Goal: Book appointment/travel/reservation

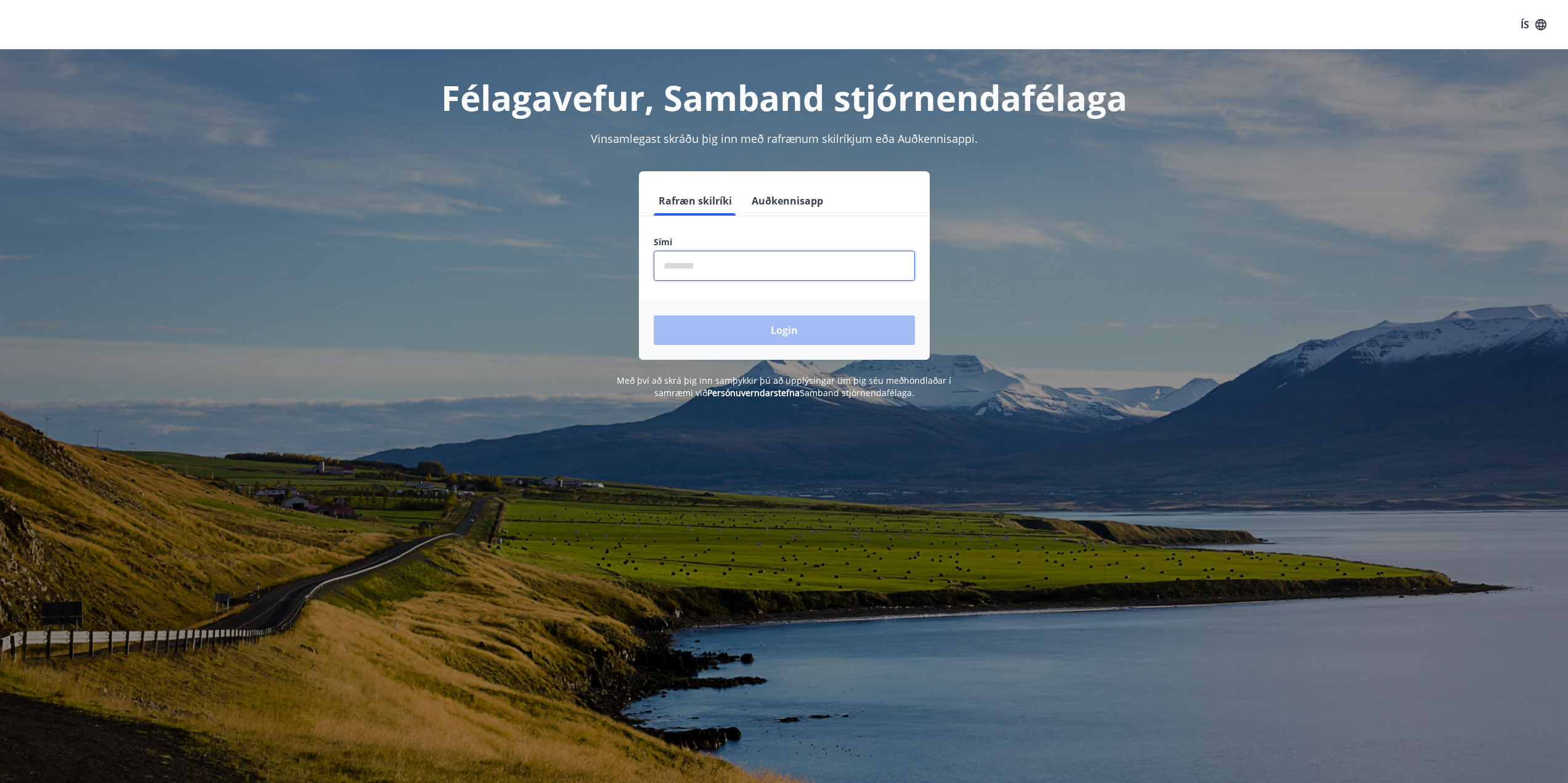
click at [695, 264] on input "phone" at bounding box center [784, 266] width 261 height 30
type input "********"
click at [729, 320] on button "Login" at bounding box center [784, 330] width 261 height 29
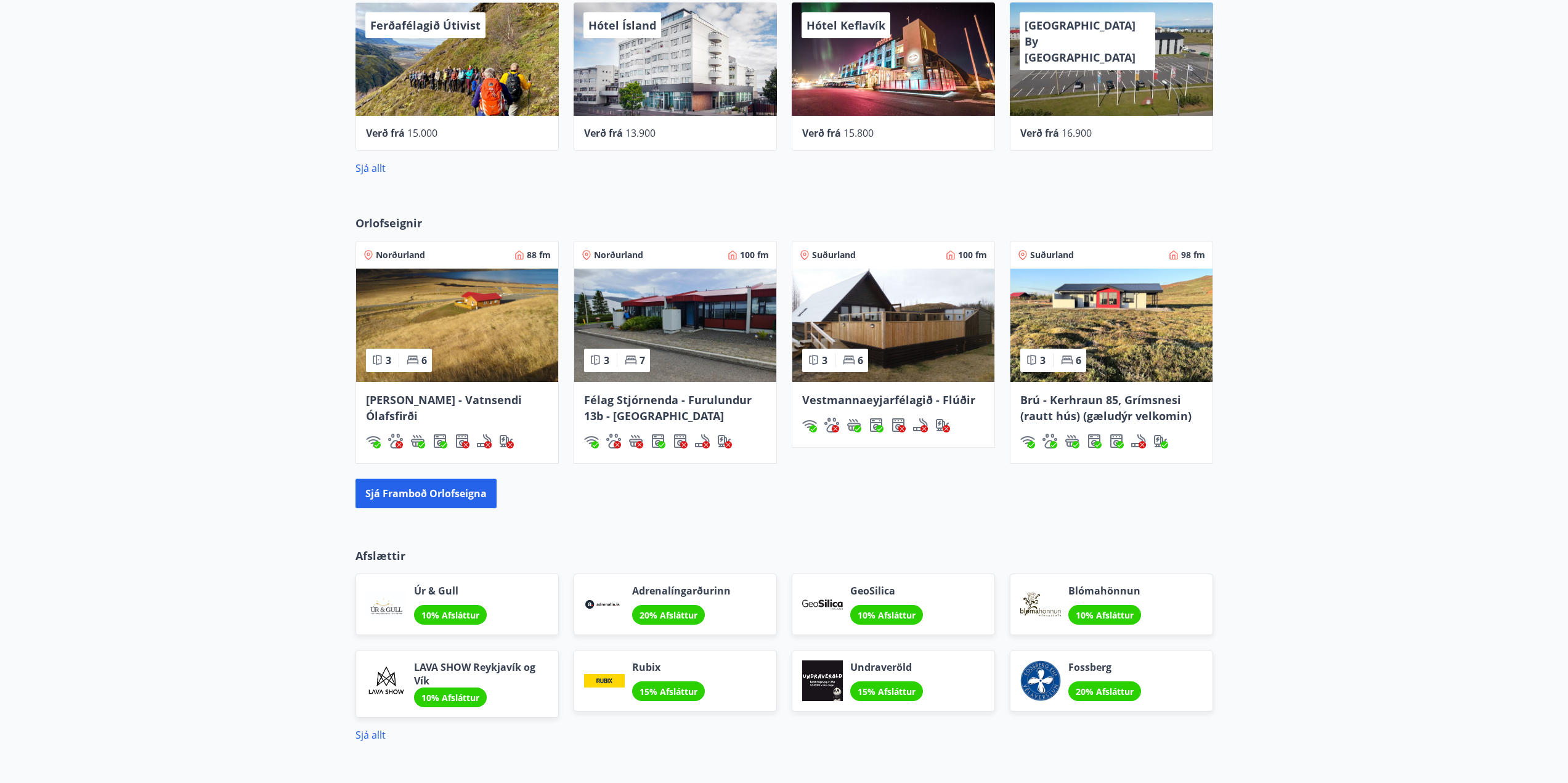
scroll to position [554, 0]
click at [422, 489] on button "Sjá framboð orlofseigna" at bounding box center [426, 493] width 141 height 29
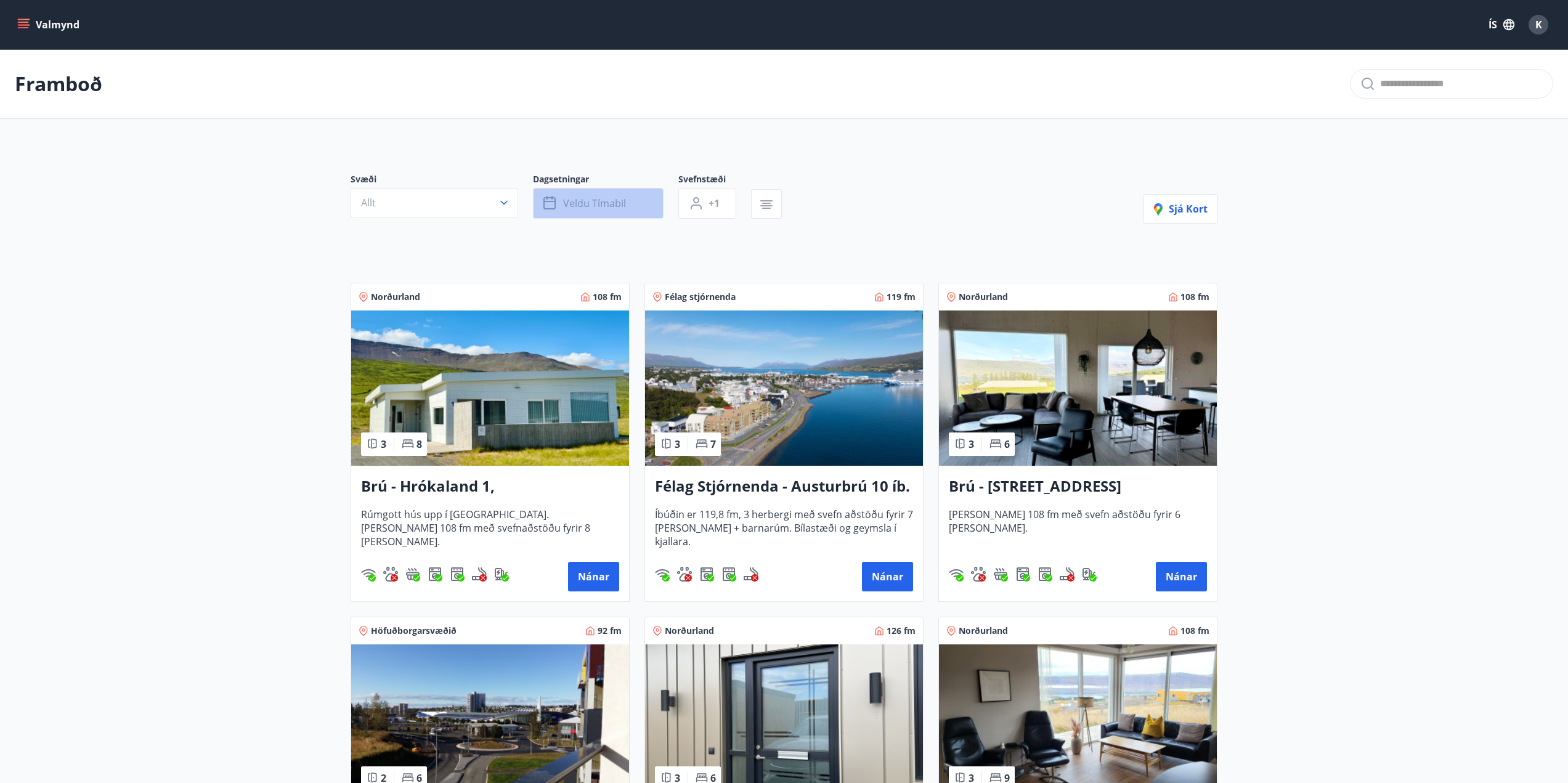
click at [555, 203] on icon "button" at bounding box center [550, 203] width 15 height 15
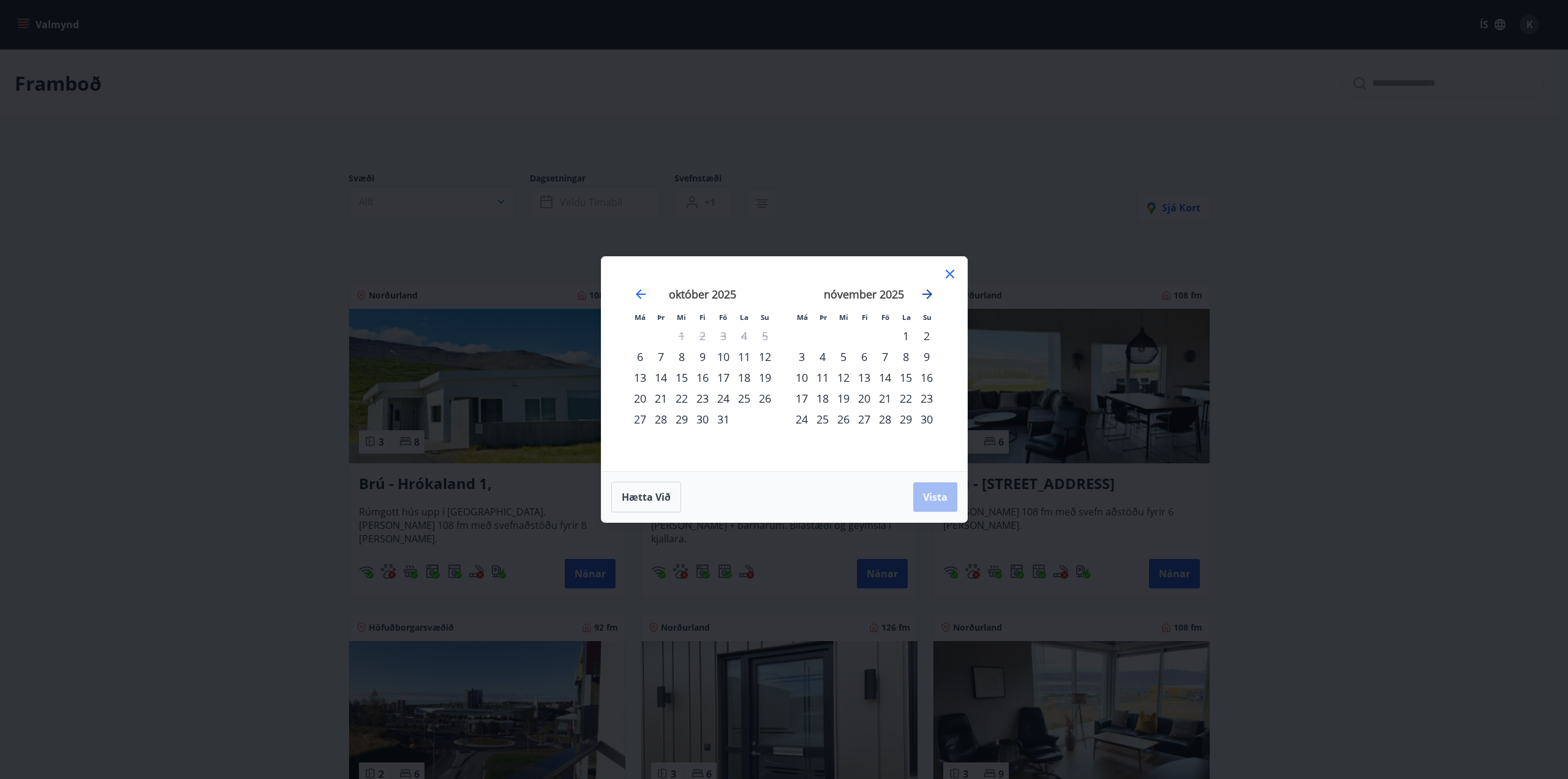
click at [931, 292] on icon "Move forward to switch to the next month." at bounding box center [927, 294] width 15 height 15
click at [720, 421] on div "28" at bounding box center [723, 419] width 20 height 20
click at [766, 418] on div "30" at bounding box center [765, 419] width 20 height 20
click at [937, 492] on span "Vista" at bounding box center [935, 497] width 24 height 14
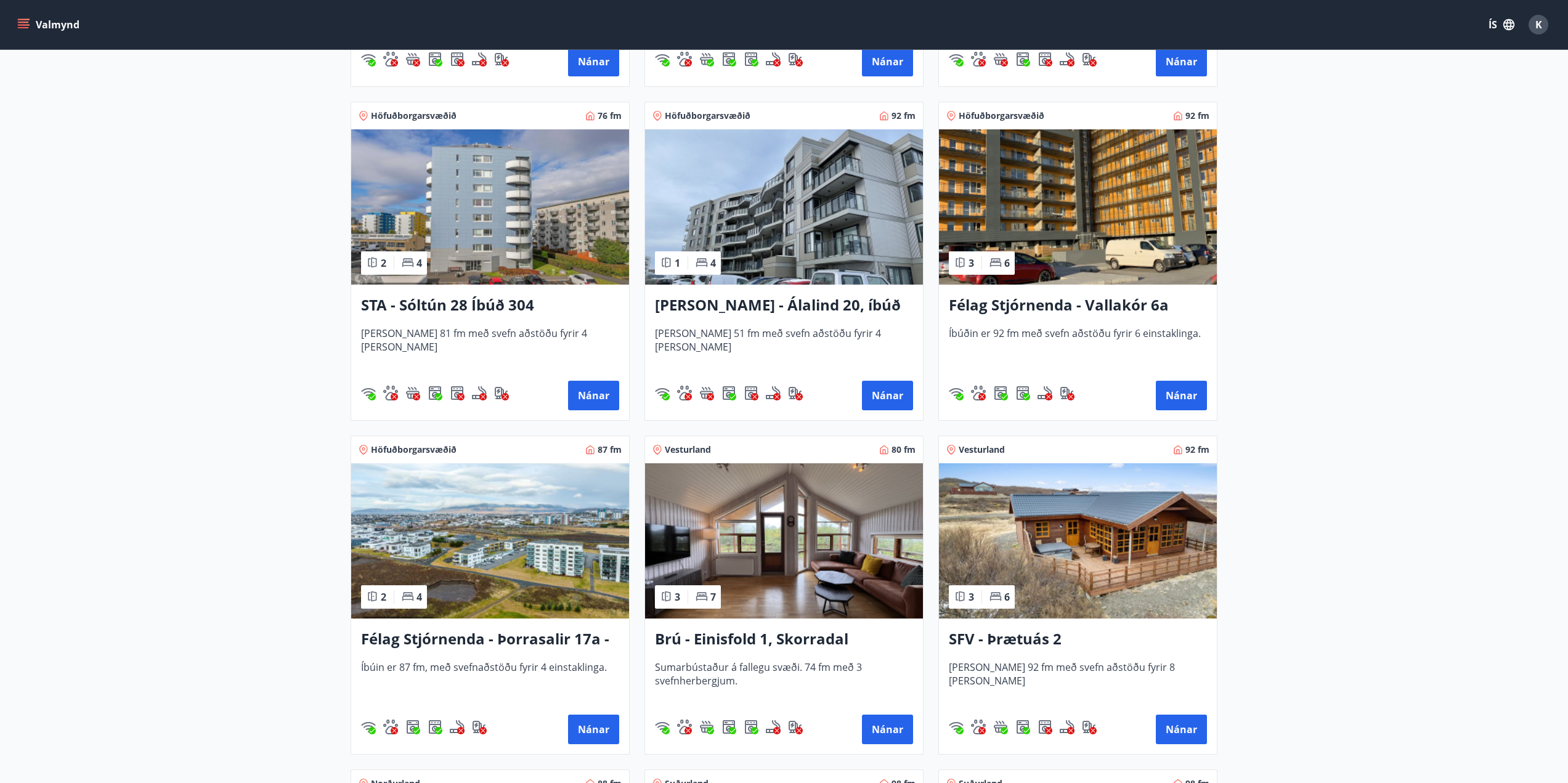
scroll to position [554, 0]
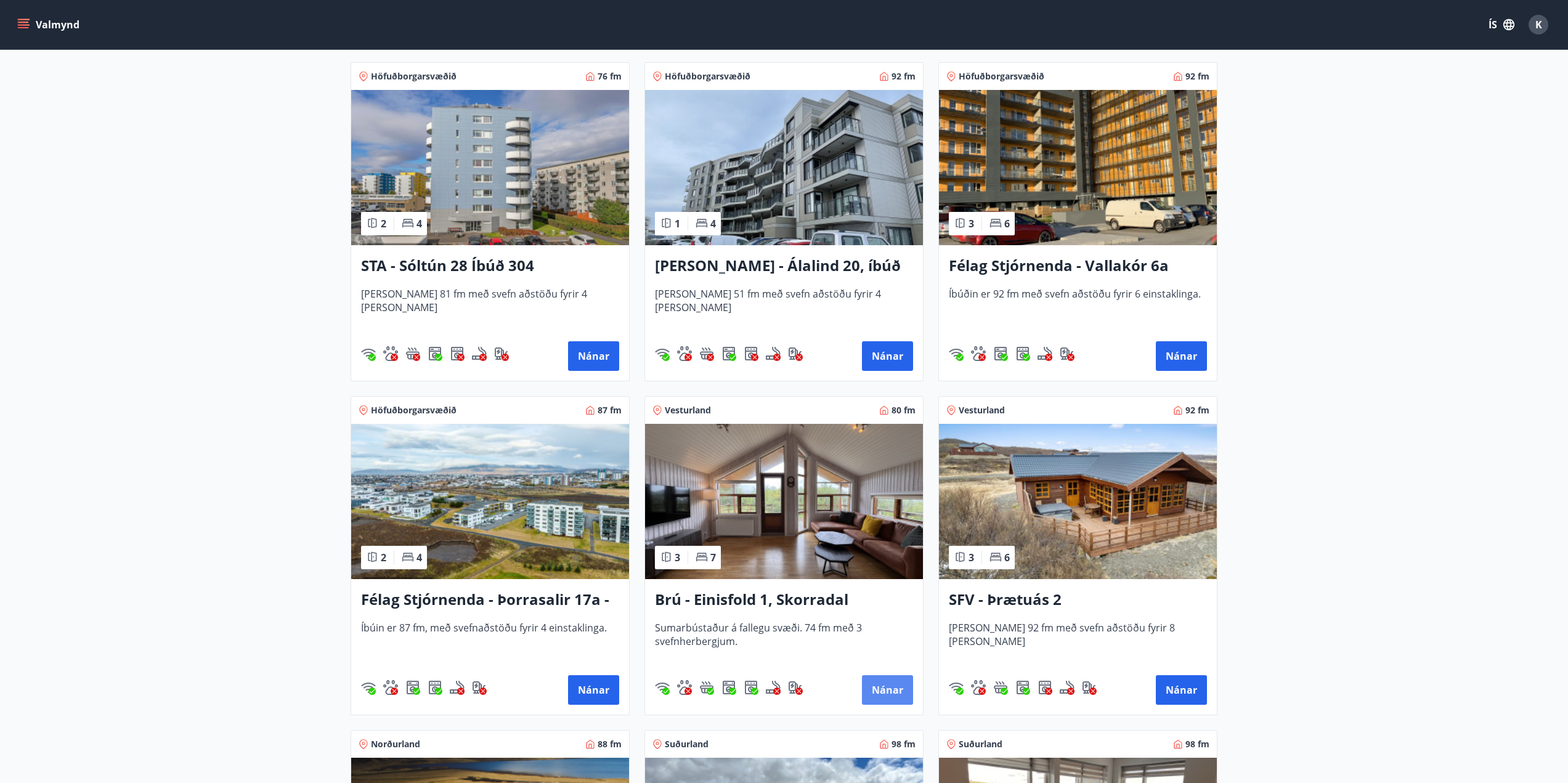
click at [892, 689] on button "Nánar" at bounding box center [887, 690] width 51 height 29
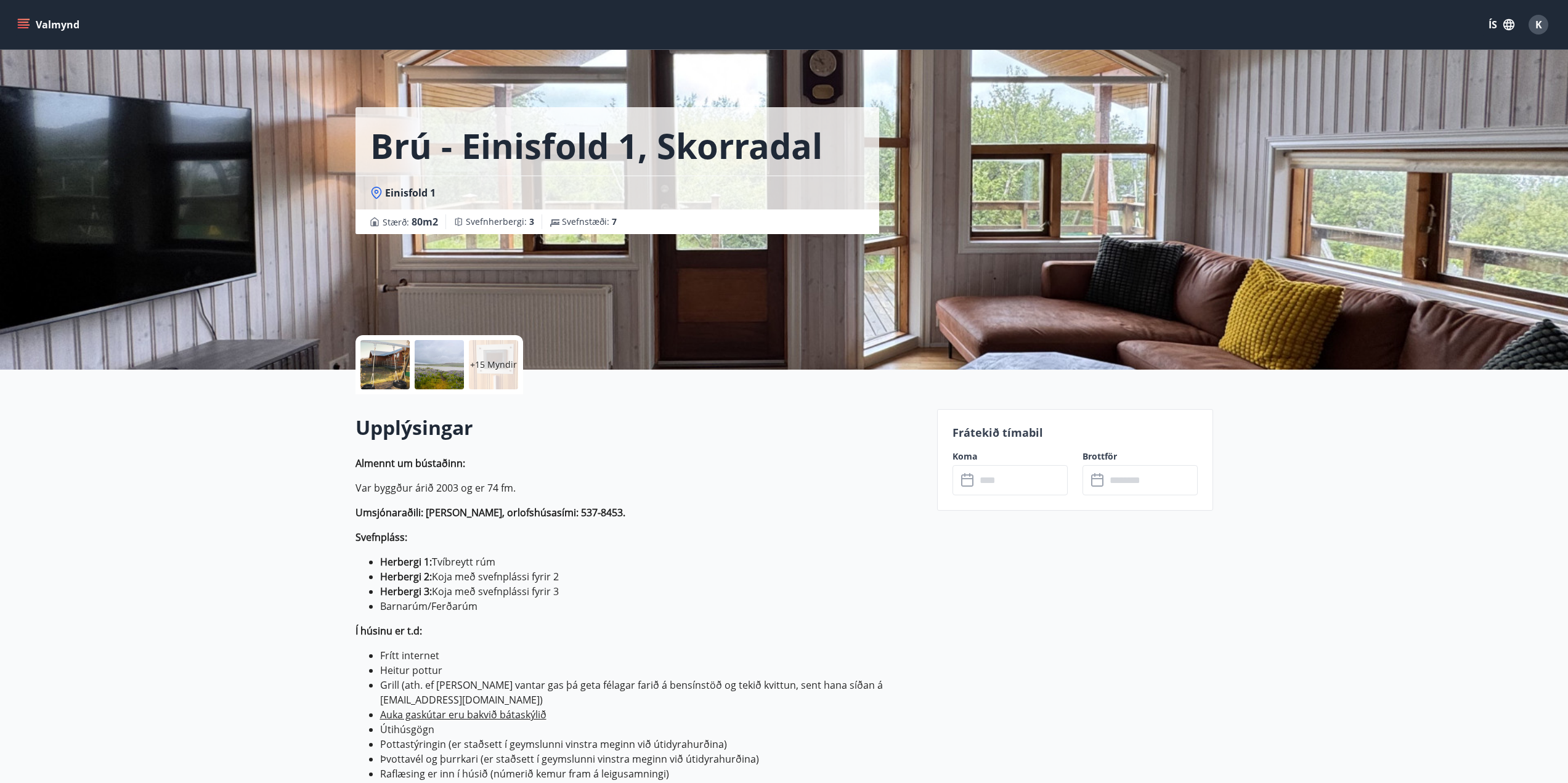
click at [390, 365] on div at bounding box center [385, 365] width 49 height 49
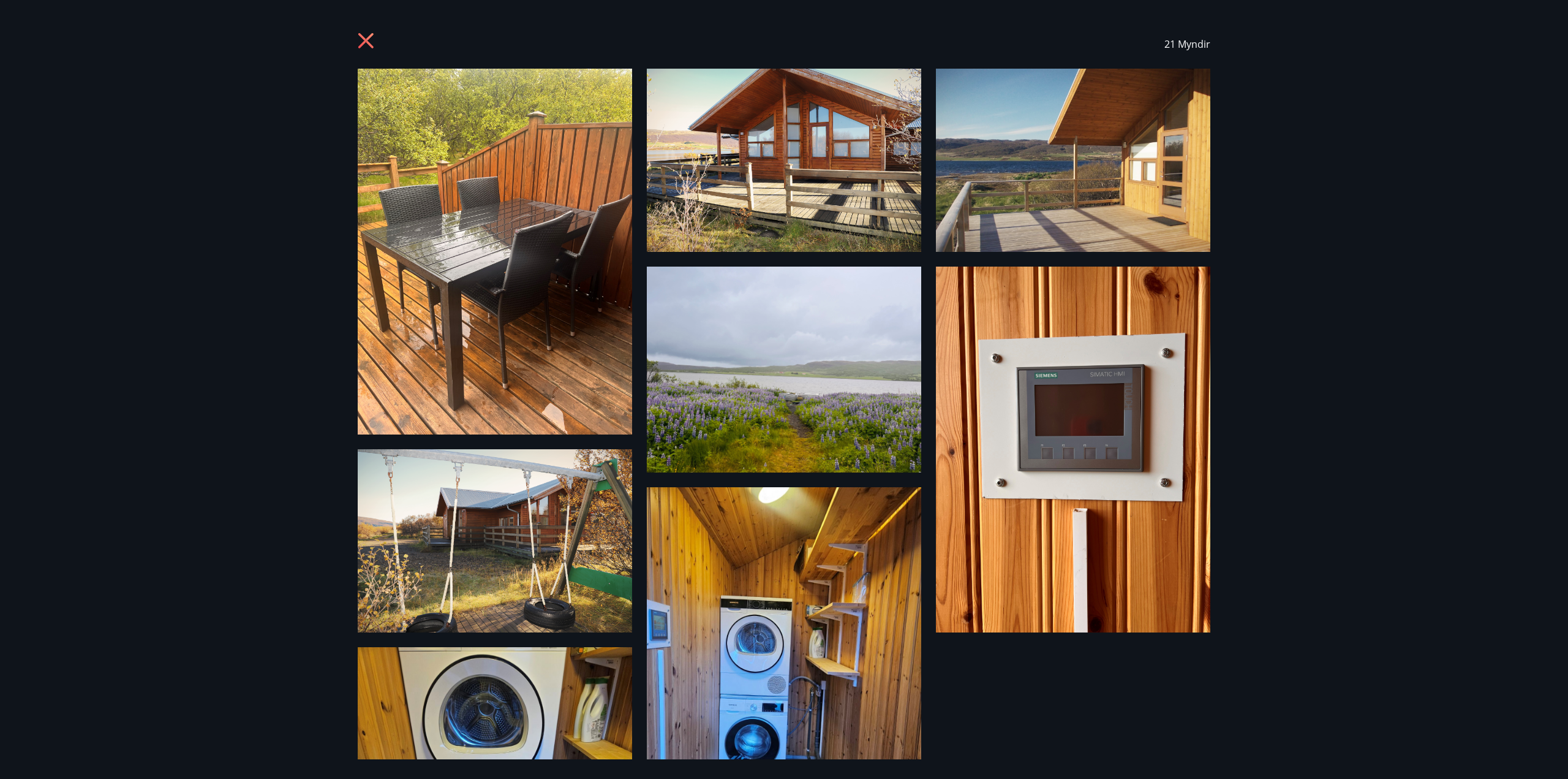
click at [363, 37] on icon at bounding box center [366, 41] width 16 height 16
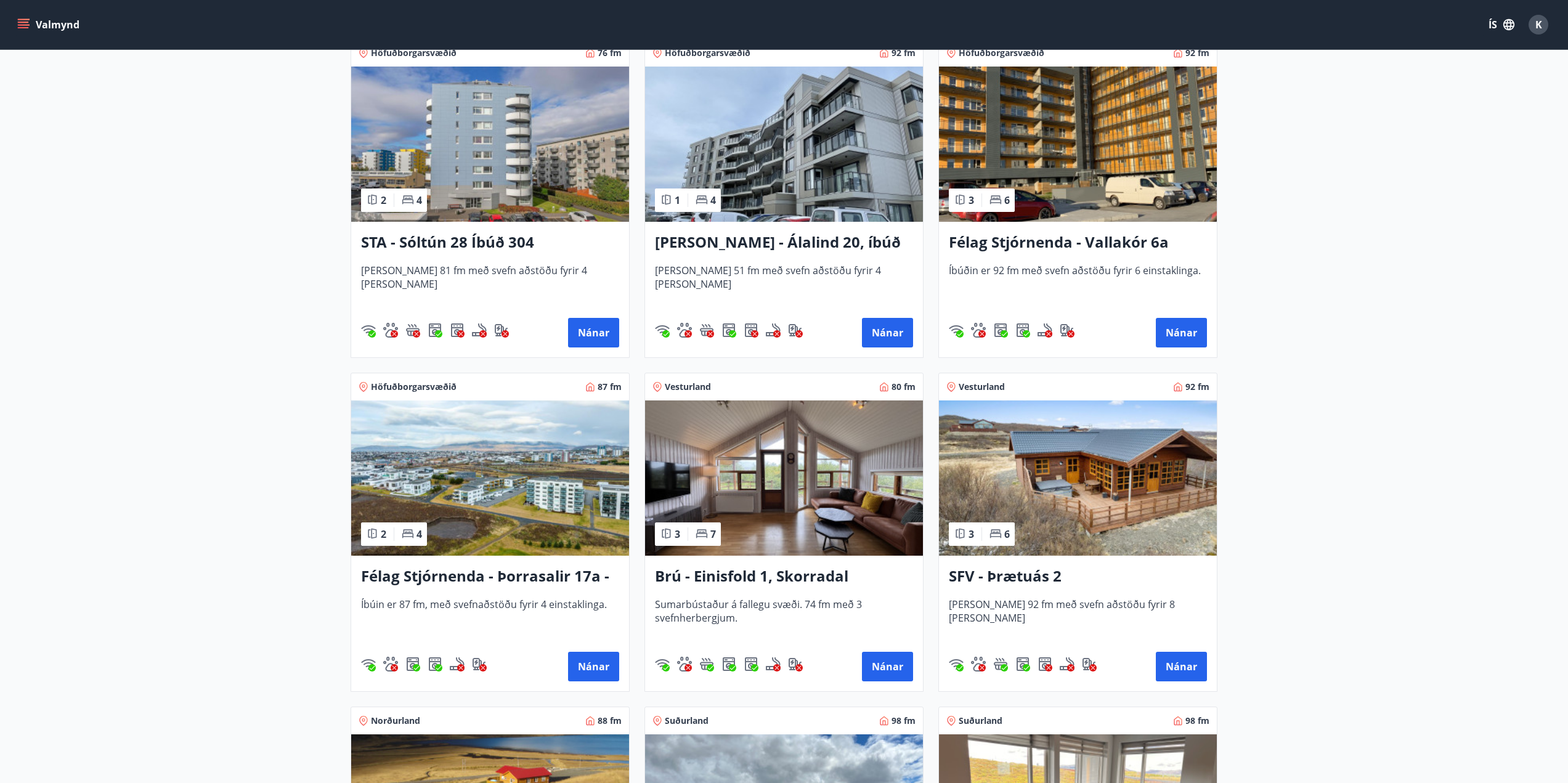
scroll to position [616, 0]
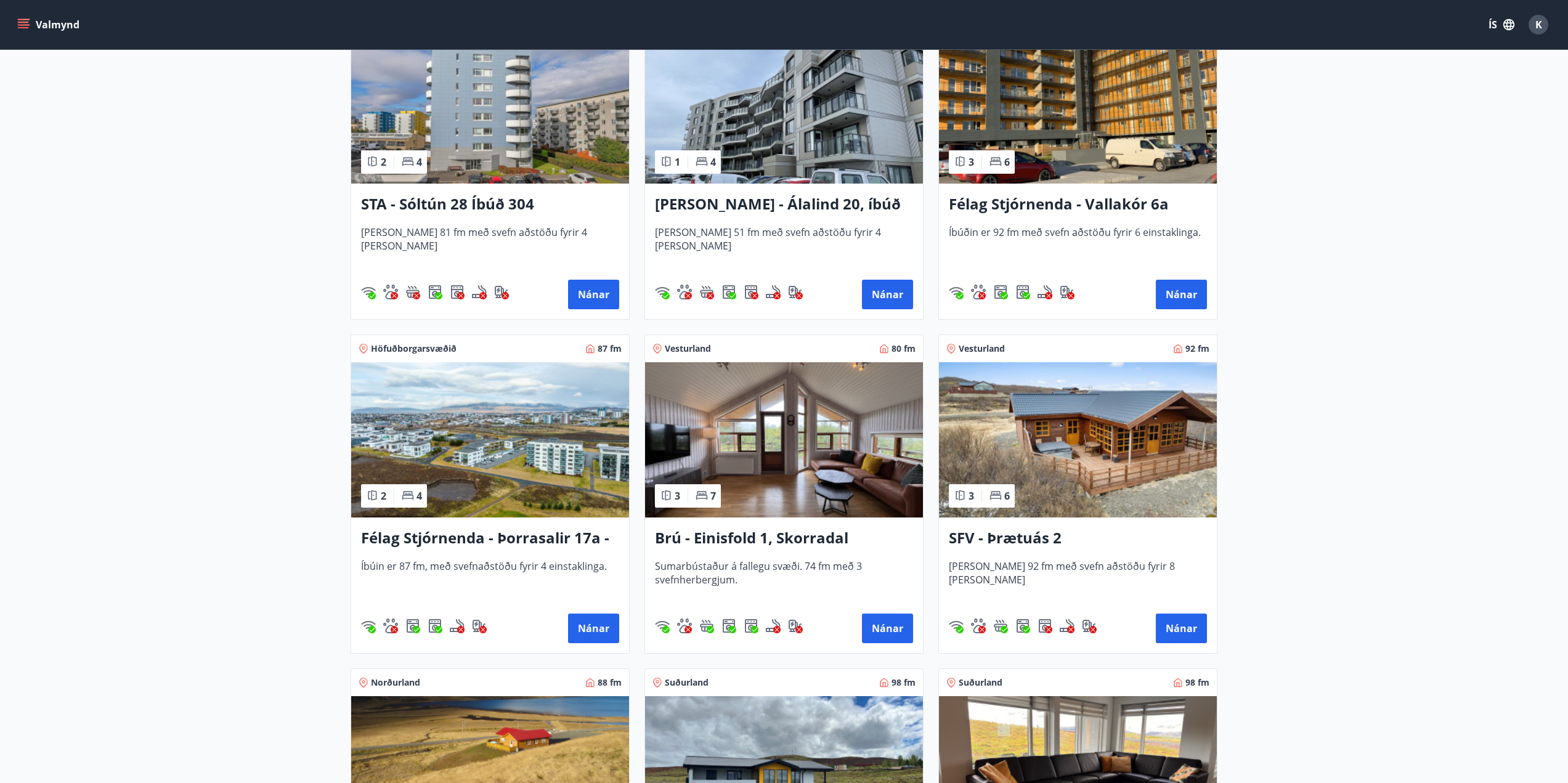
click at [1097, 409] on img at bounding box center [1077, 440] width 278 height 155
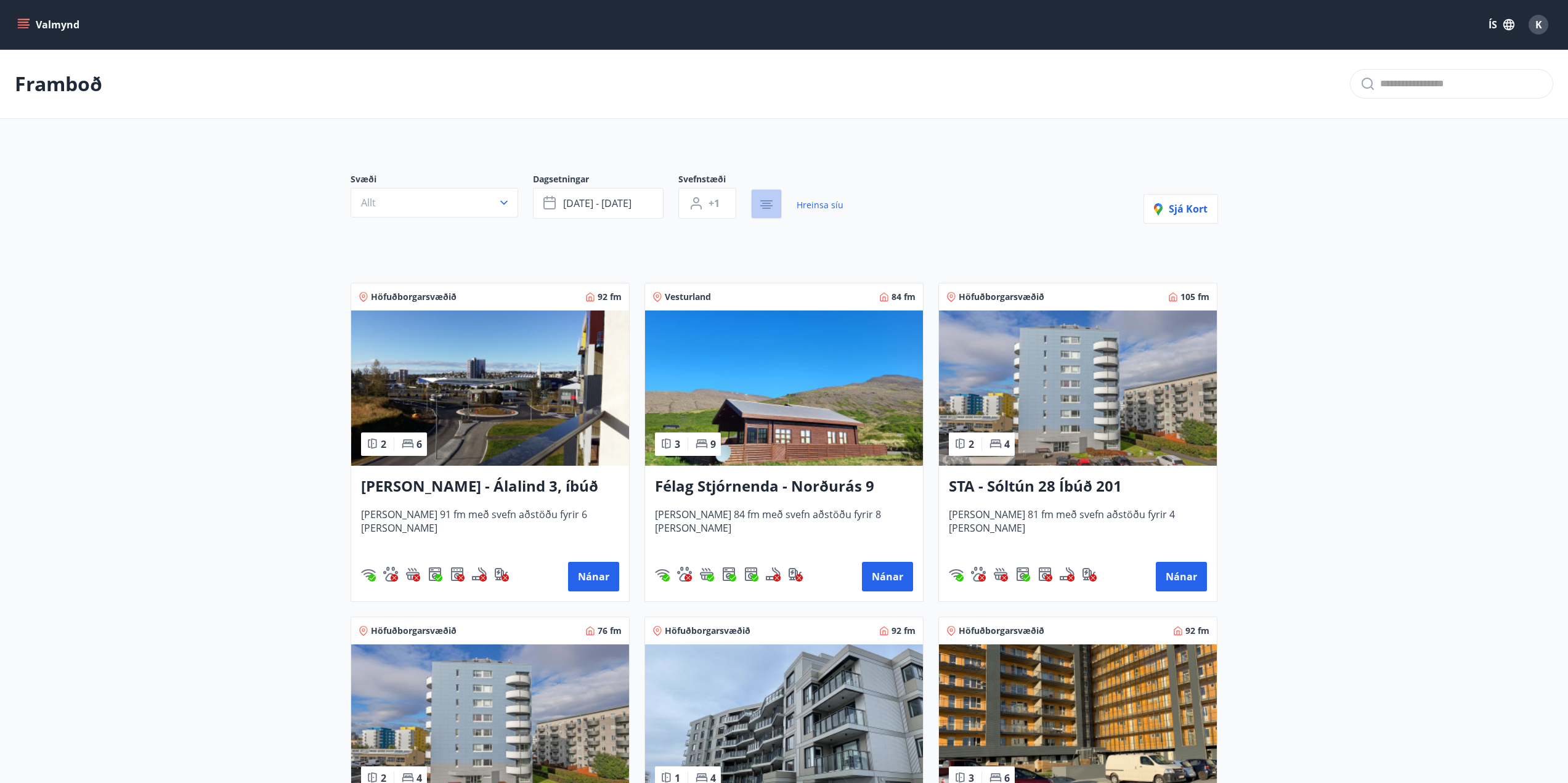
click at [766, 205] on icon "button" at bounding box center [766, 205] width 13 height 1
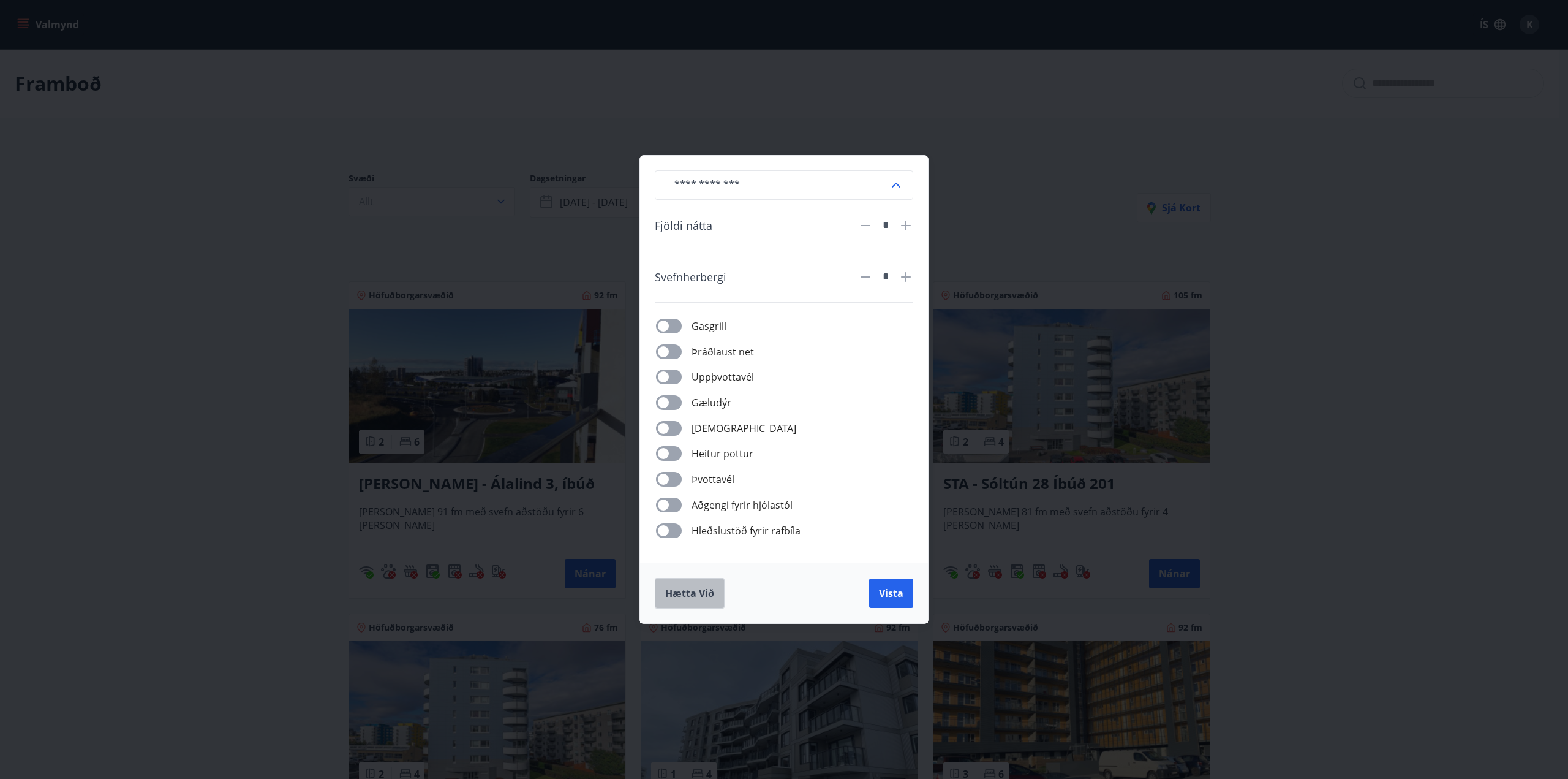
click at [699, 595] on span "Hætta við" at bounding box center [690, 594] width 49 height 14
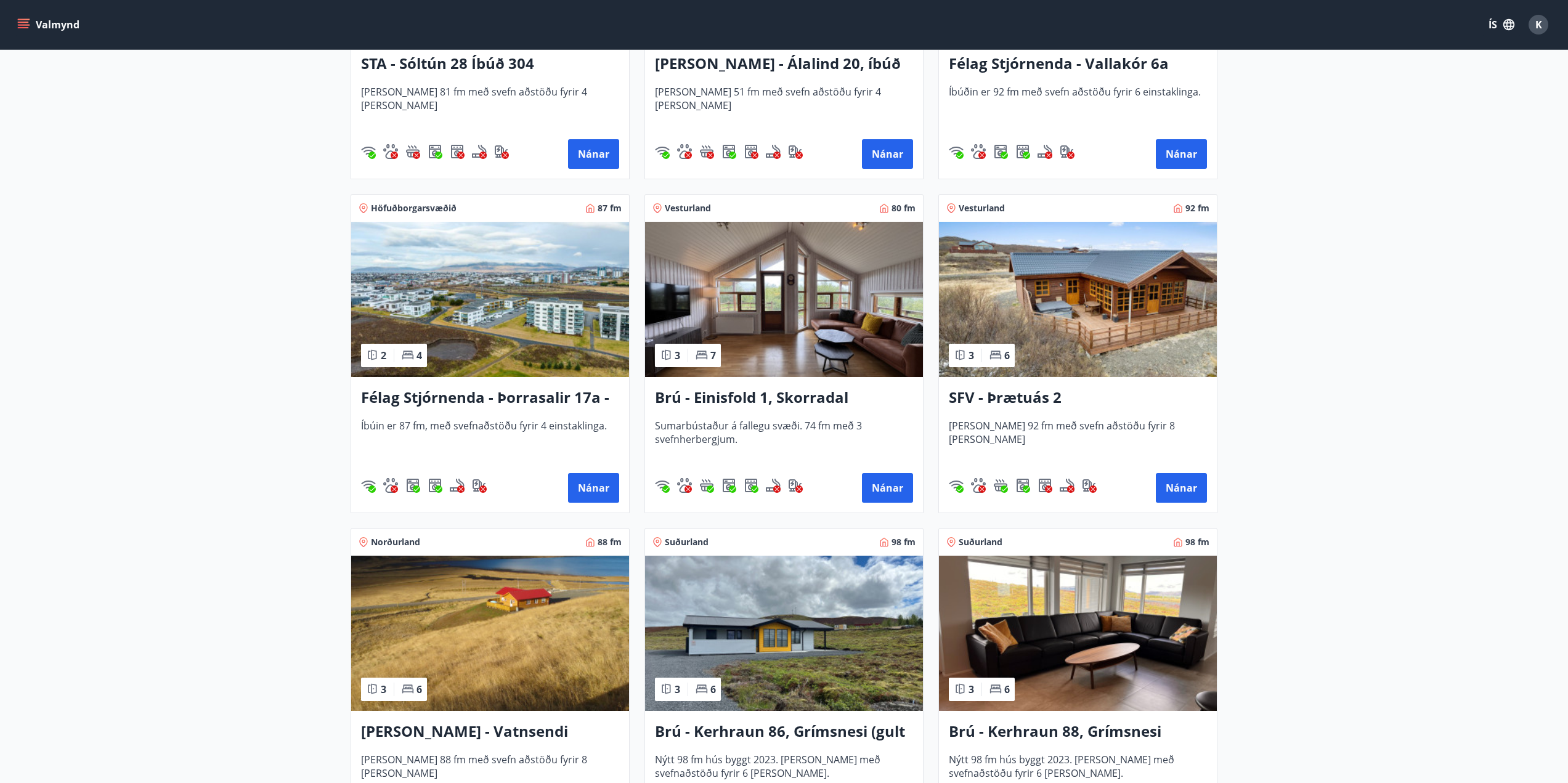
scroll to position [737, 0]
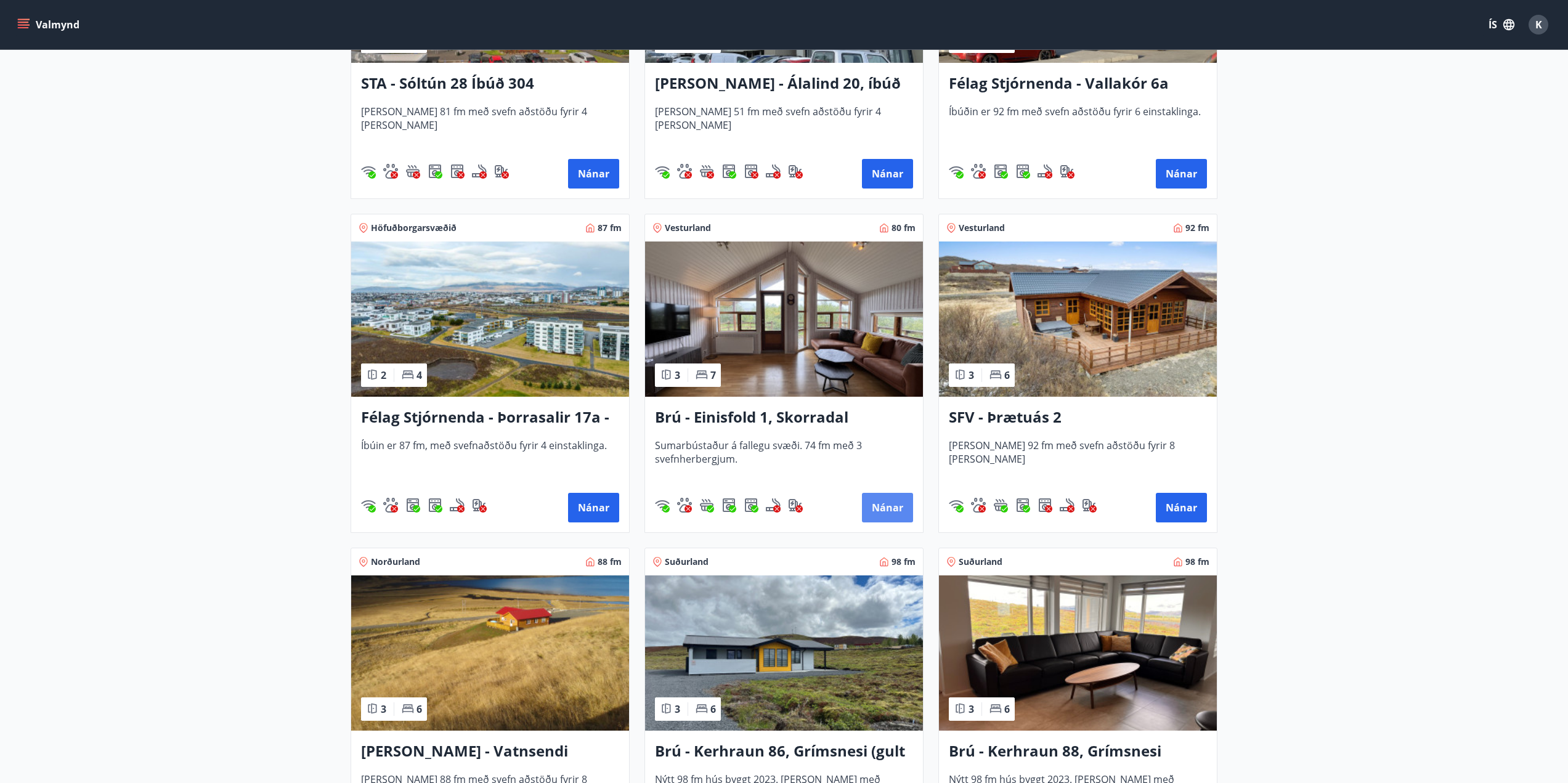
click at [892, 515] on button "Nánar" at bounding box center [887, 507] width 51 height 29
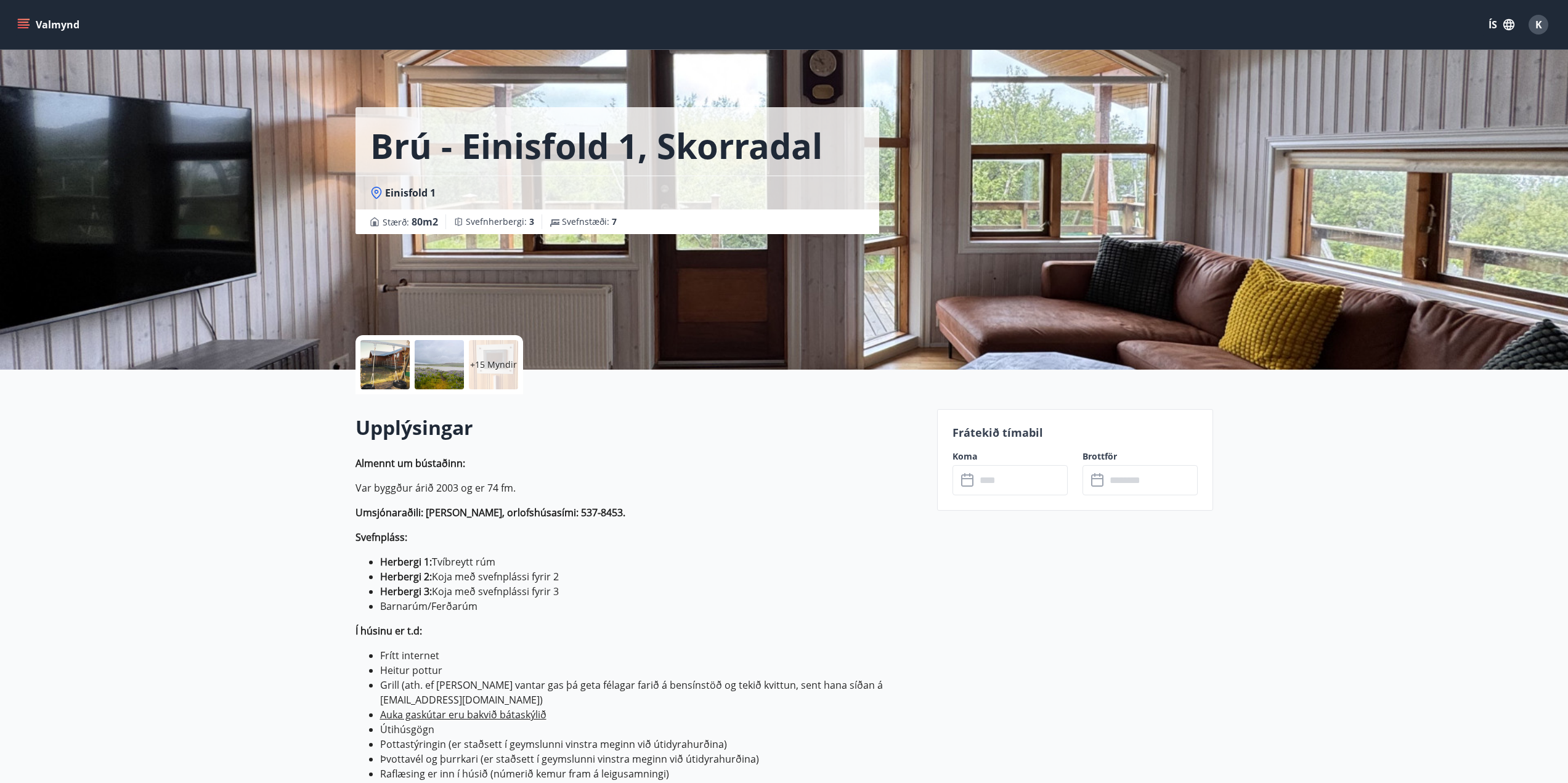
click at [1030, 486] on input "text" at bounding box center [1022, 480] width 92 height 30
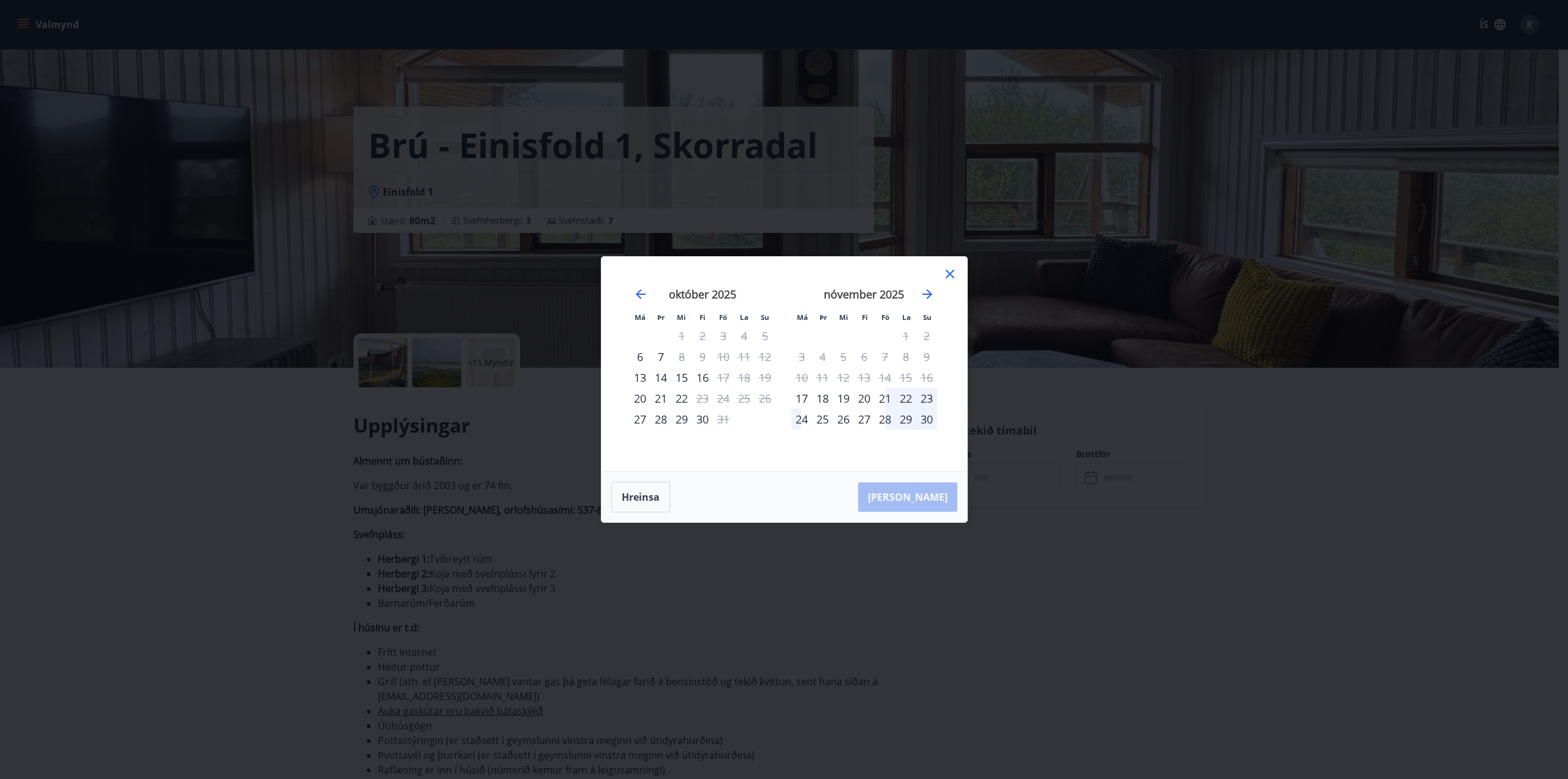
click at [880, 421] on div "28" at bounding box center [885, 419] width 20 height 20
click at [931, 418] on div "30" at bounding box center [926, 419] width 20 height 20
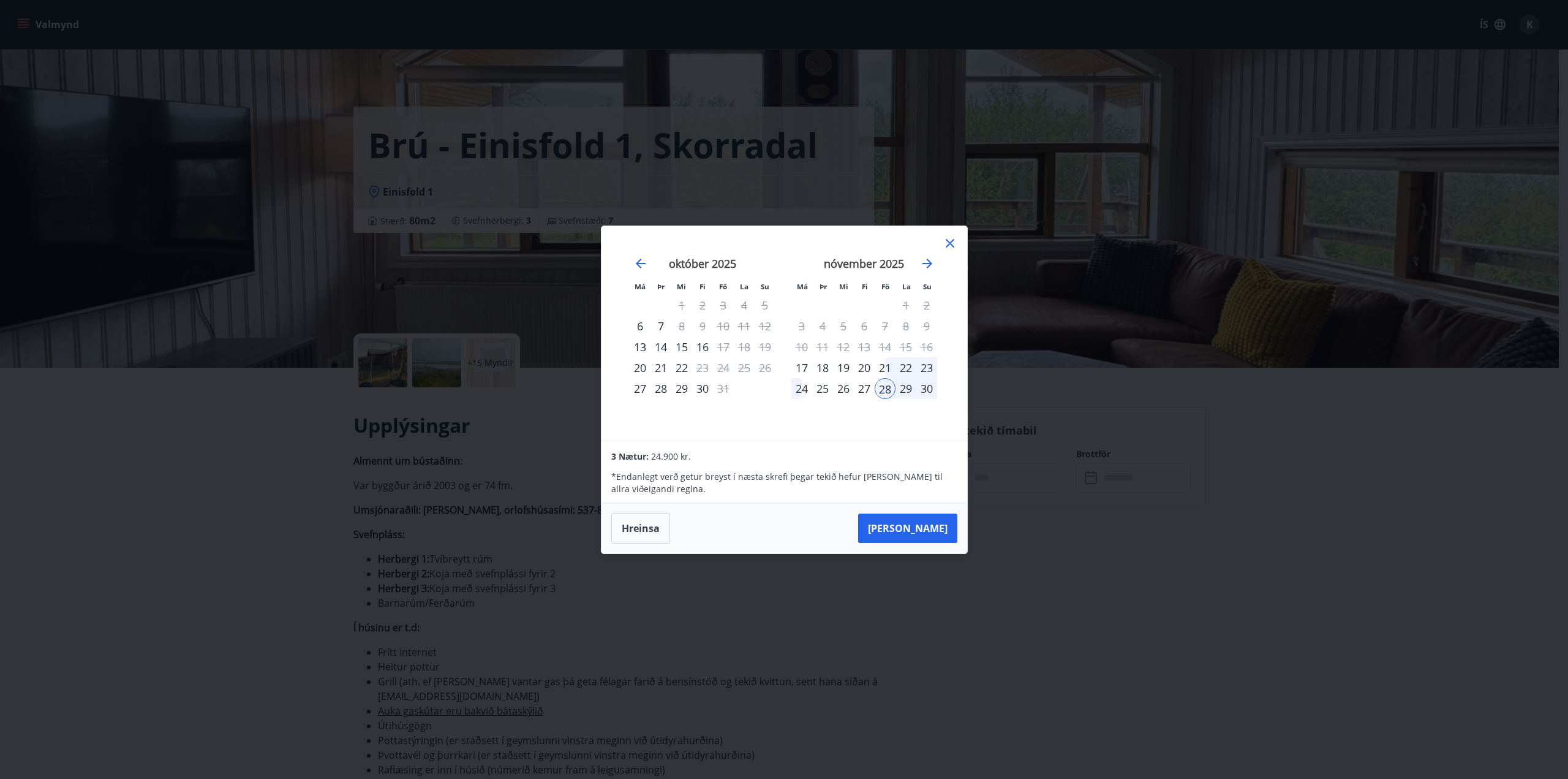
click at [885, 391] on div "28" at bounding box center [885, 388] width 20 height 20
click at [926, 387] on div "30" at bounding box center [926, 388] width 20 height 20
click at [895, 362] on div "21" at bounding box center [885, 367] width 20 height 20
click at [885, 390] on div "28" at bounding box center [885, 388] width 20 height 20
click at [879, 366] on div "21" at bounding box center [885, 367] width 20 height 20
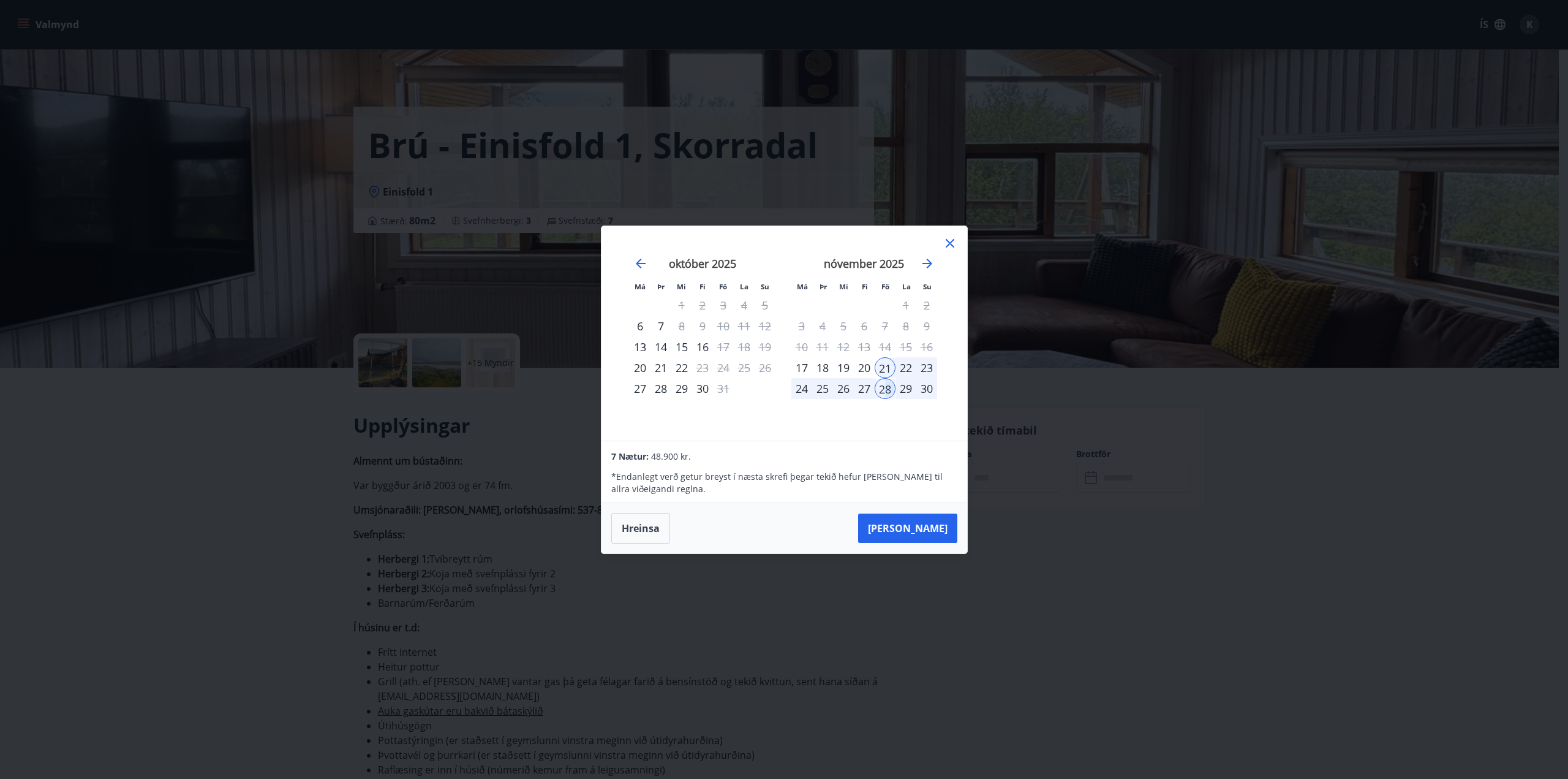
click at [878, 390] on div "28" at bounding box center [885, 388] width 20 height 20
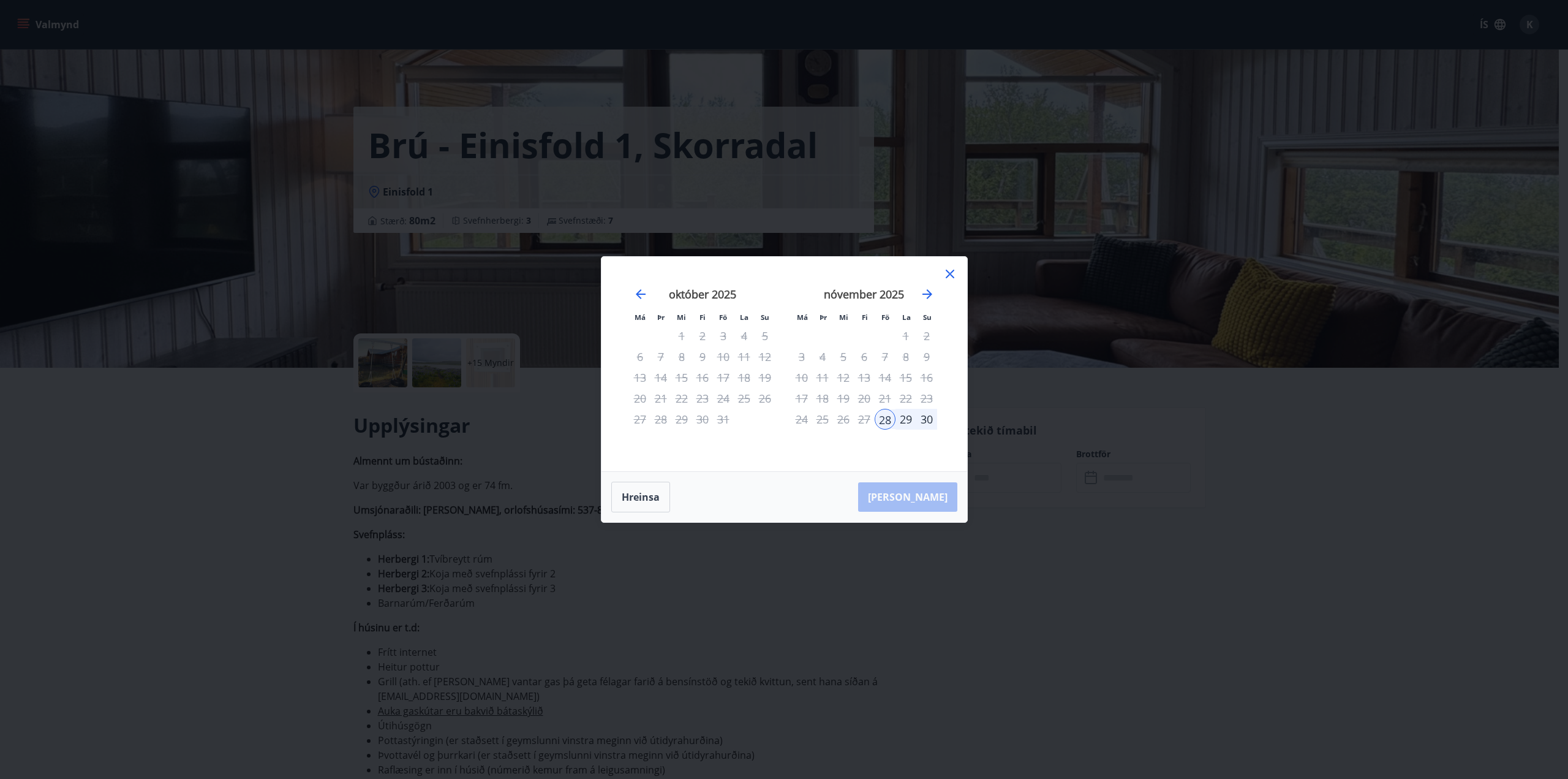
click at [928, 419] on div "30" at bounding box center [926, 419] width 20 height 20
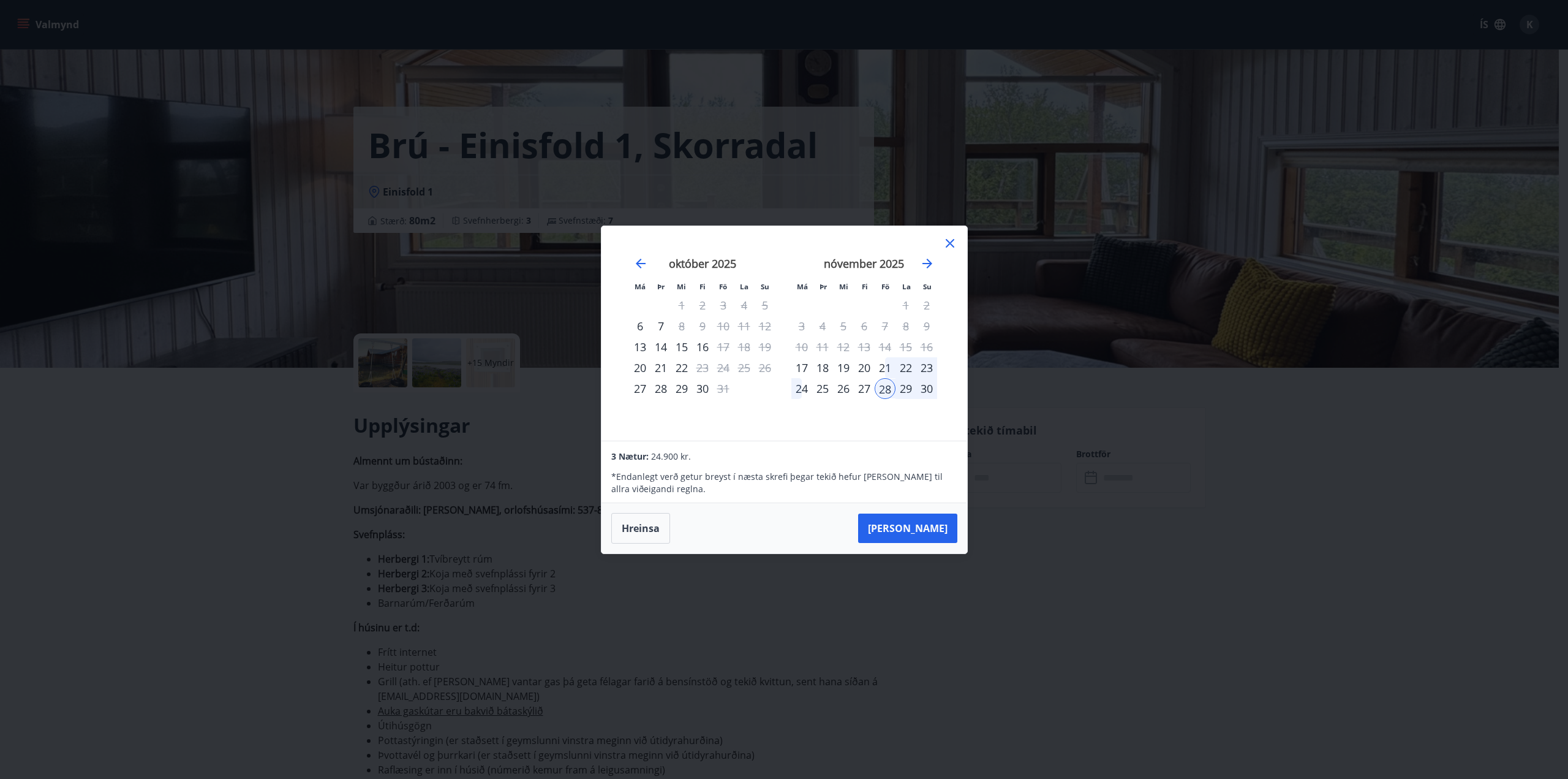
click at [885, 383] on div "28" at bounding box center [885, 388] width 20 height 20
click at [884, 383] on div "28" at bounding box center [885, 388] width 20 height 20
click at [952, 238] on icon at bounding box center [949, 243] width 15 height 15
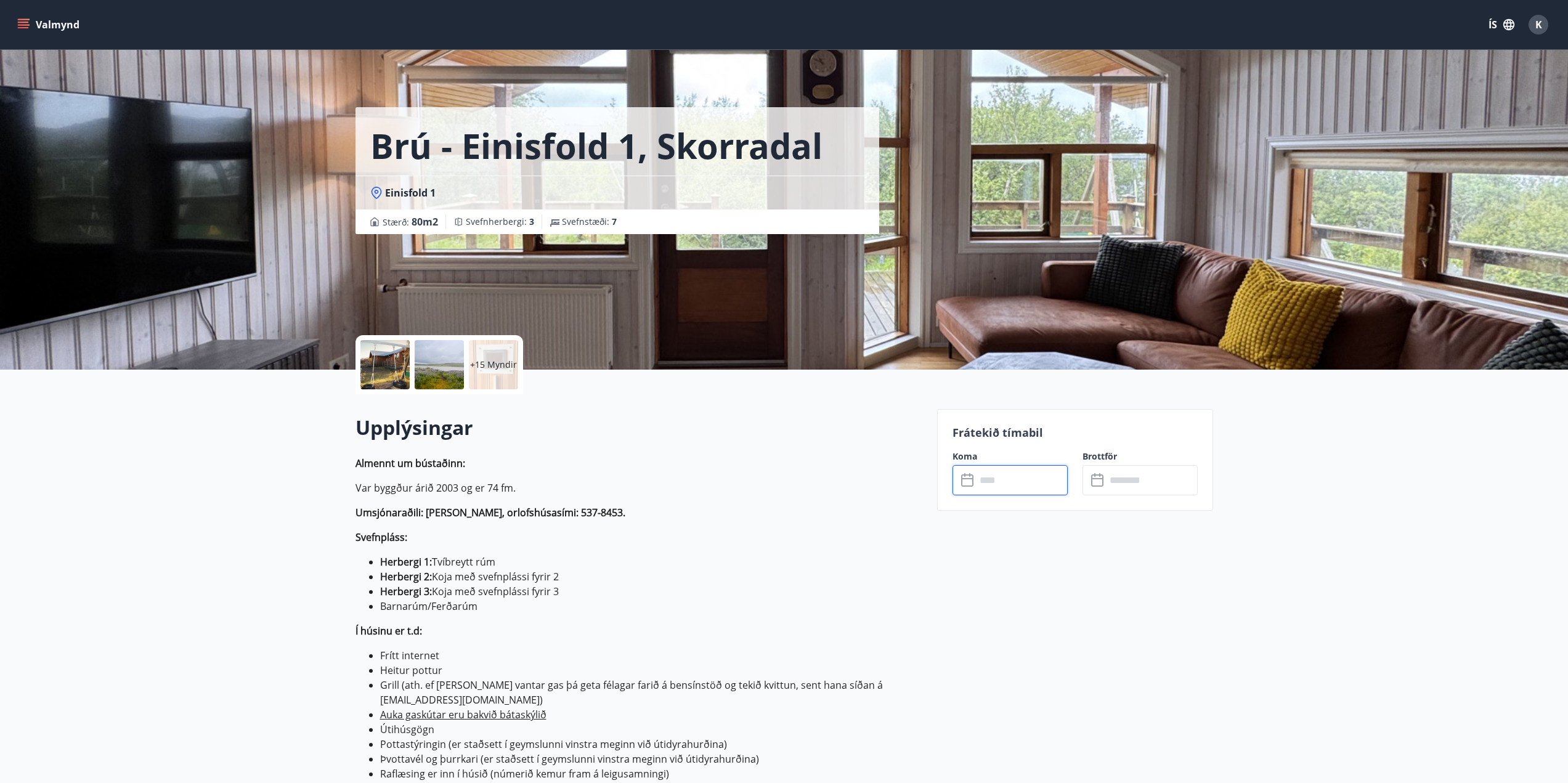
click at [967, 481] on icon at bounding box center [968, 480] width 15 height 15
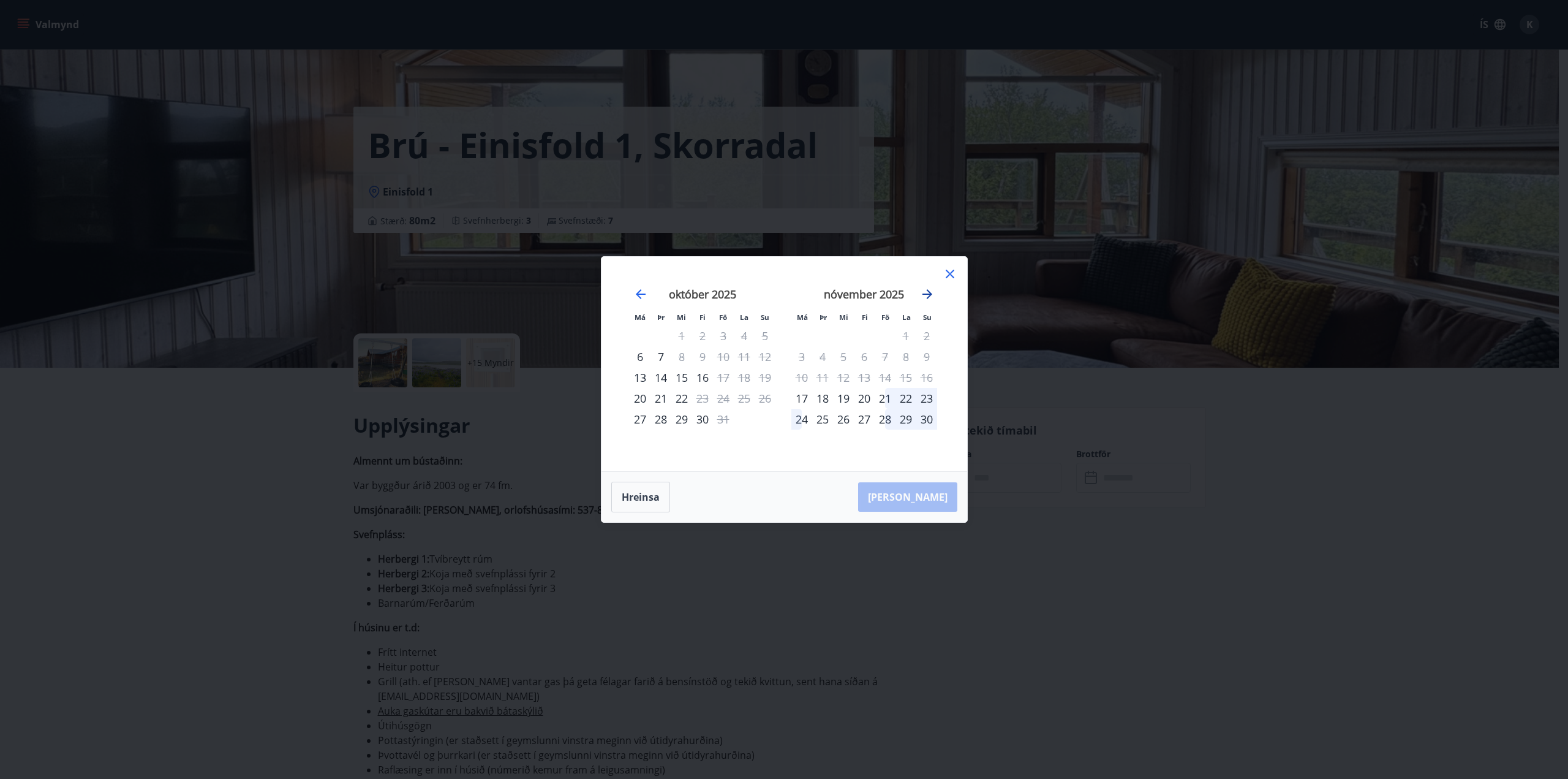
click at [926, 293] on icon "Move forward to switch to the next month." at bounding box center [927, 294] width 15 height 15
click at [636, 297] on icon "Move backward to switch to the previous month." at bounding box center [640, 294] width 15 height 15
click at [883, 419] on div "28" at bounding box center [885, 419] width 20 height 20
click at [884, 420] on div "28" at bounding box center [885, 419] width 20 height 20
click at [627, 501] on button "Hreinsa" at bounding box center [641, 497] width 59 height 30
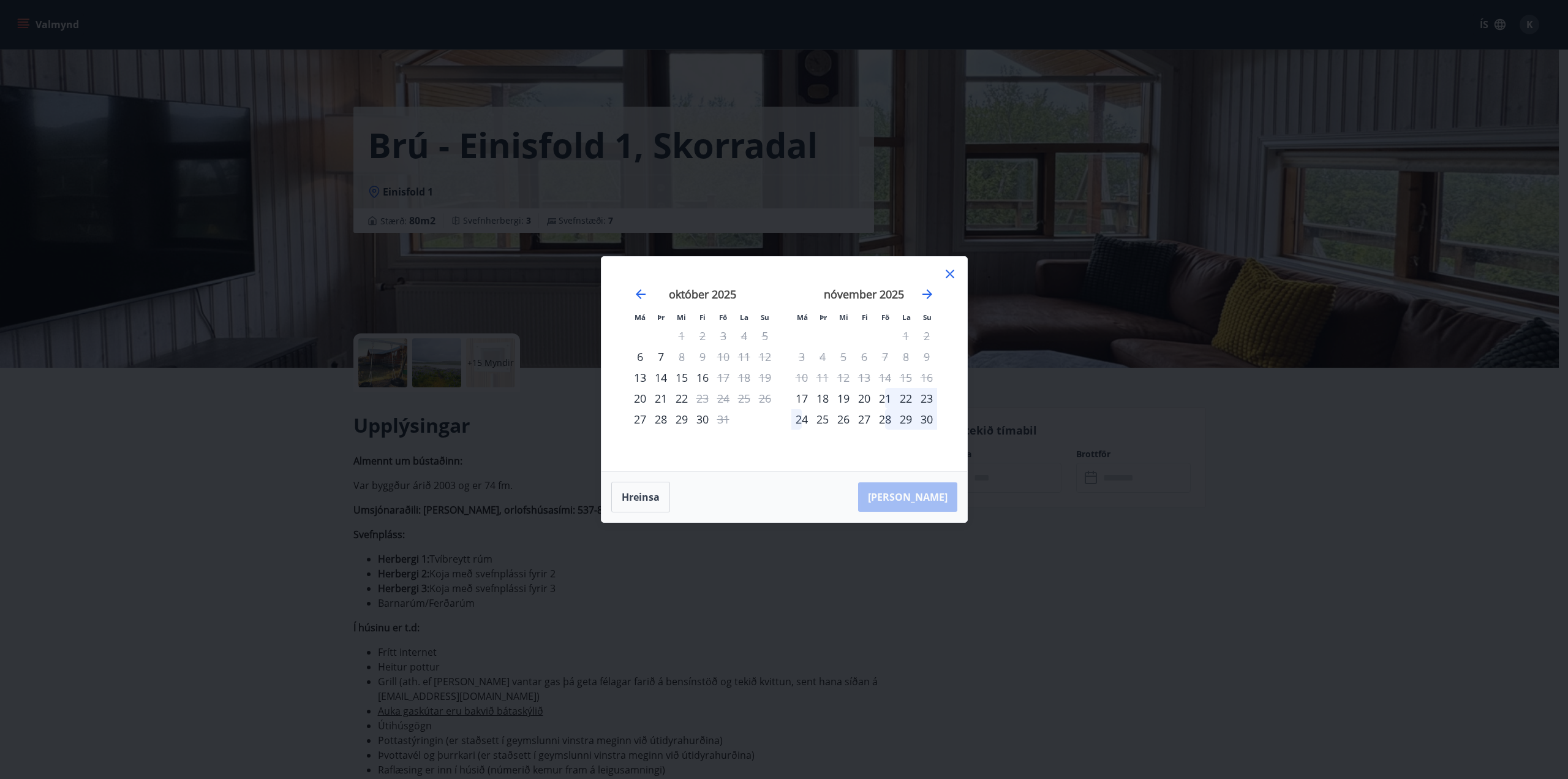
click at [887, 418] on div "28" at bounding box center [885, 419] width 20 height 20
click at [926, 418] on div "30" at bounding box center [926, 419] width 20 height 20
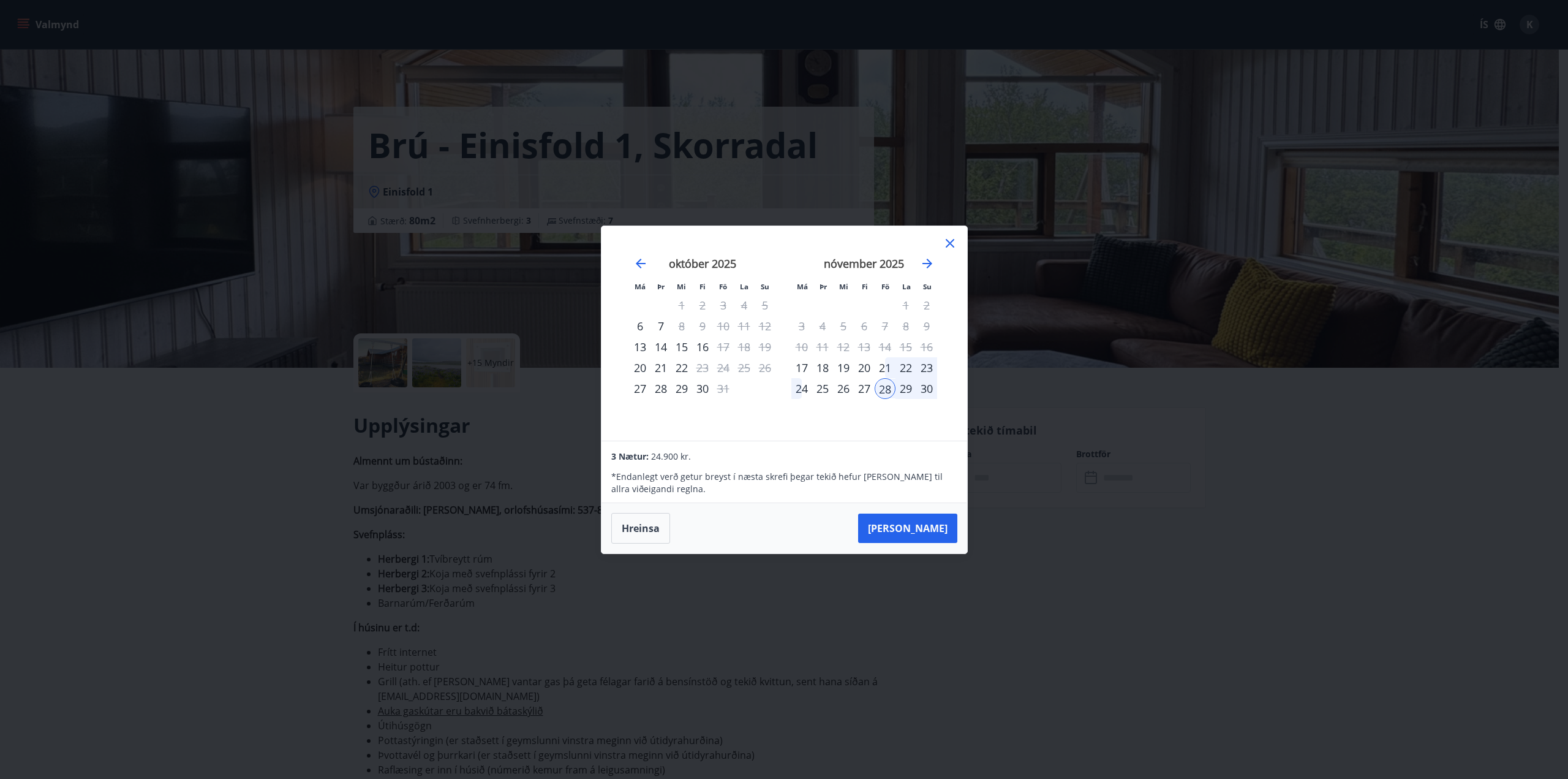
click at [925, 390] on div "30" at bounding box center [926, 388] width 20 height 20
click at [631, 524] on button "Hreinsa" at bounding box center [641, 528] width 59 height 30
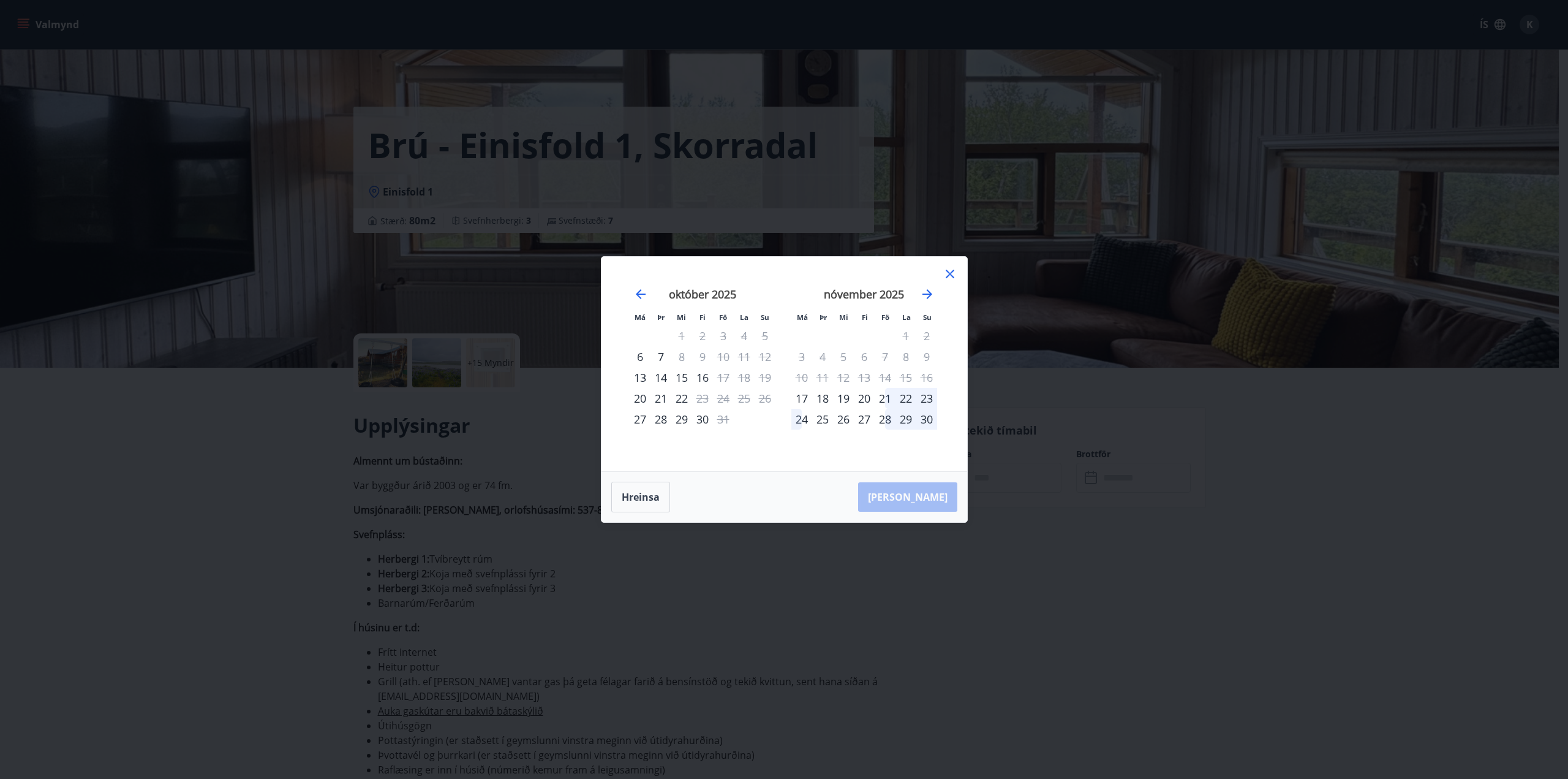
click at [908, 414] on div "29" at bounding box center [905, 419] width 20 height 20
click at [928, 419] on div "30" at bounding box center [926, 419] width 20 height 20
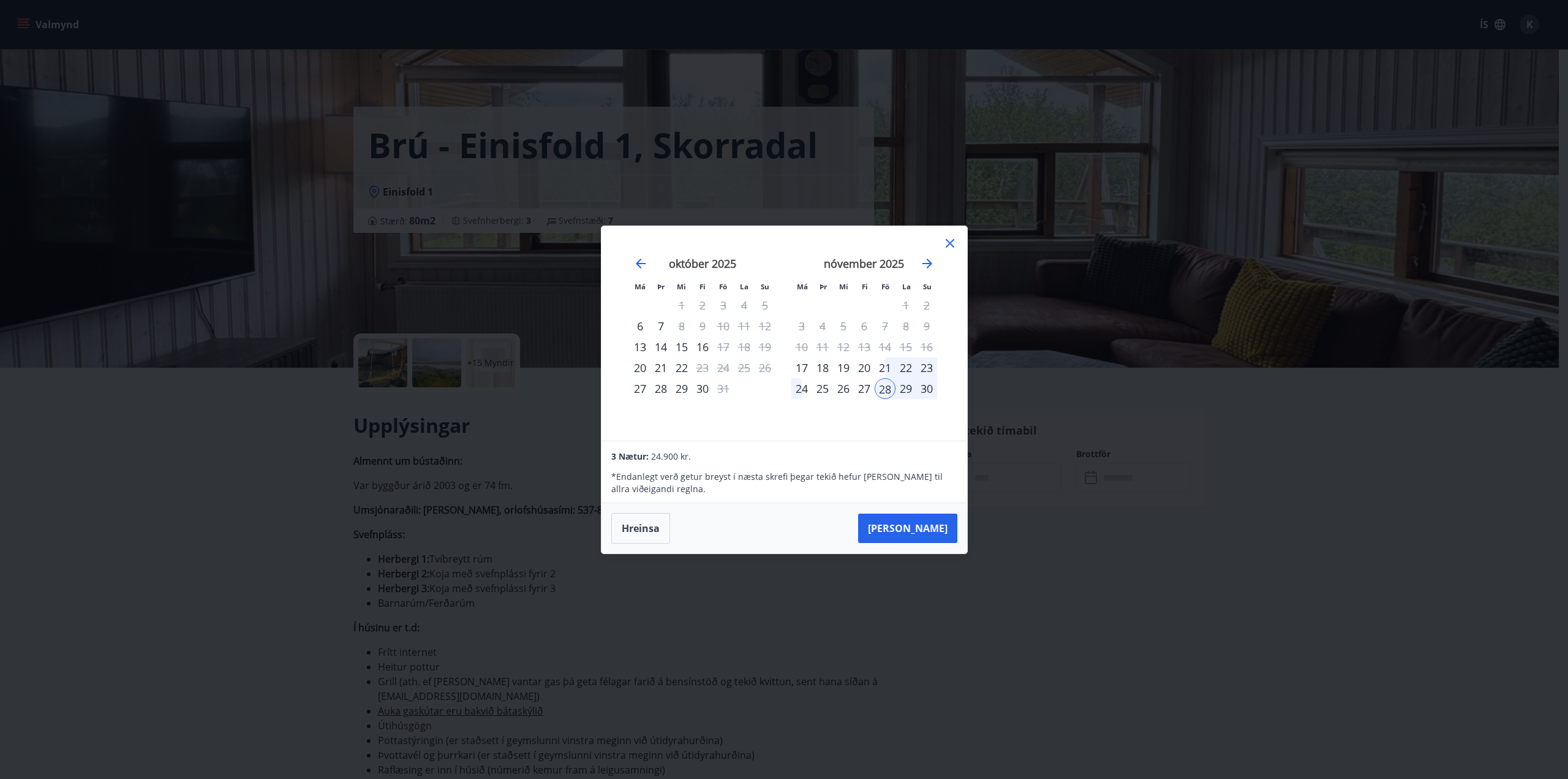
click at [864, 390] on div "27" at bounding box center [864, 388] width 20 height 20
click at [853, 449] on div "3 Nætur: 30.900 kr." at bounding box center [784, 456] width 345 height 15
click at [887, 390] on div "28" at bounding box center [885, 388] width 20 height 20
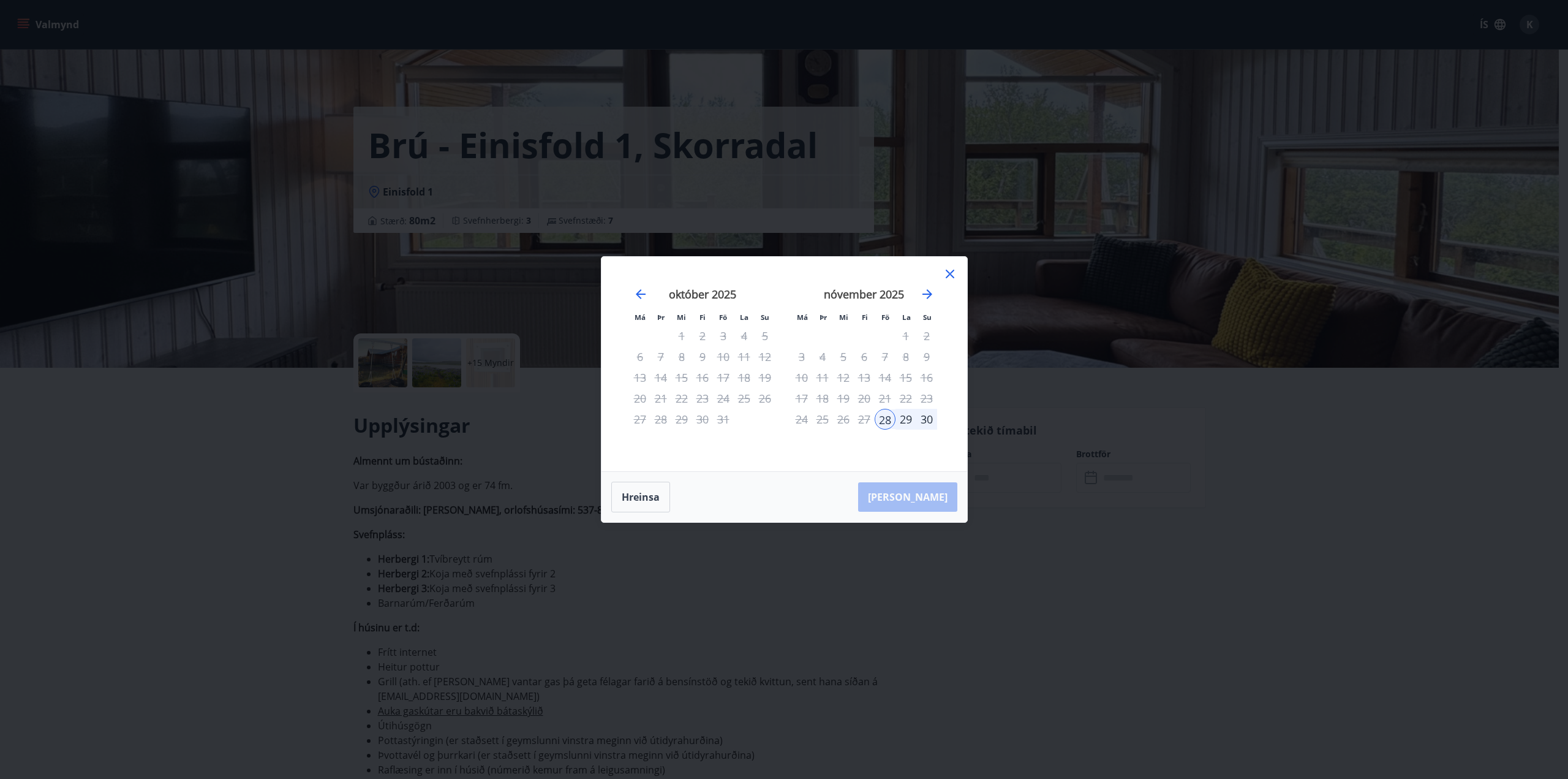
click at [926, 421] on div "30" at bounding box center [926, 419] width 20 height 20
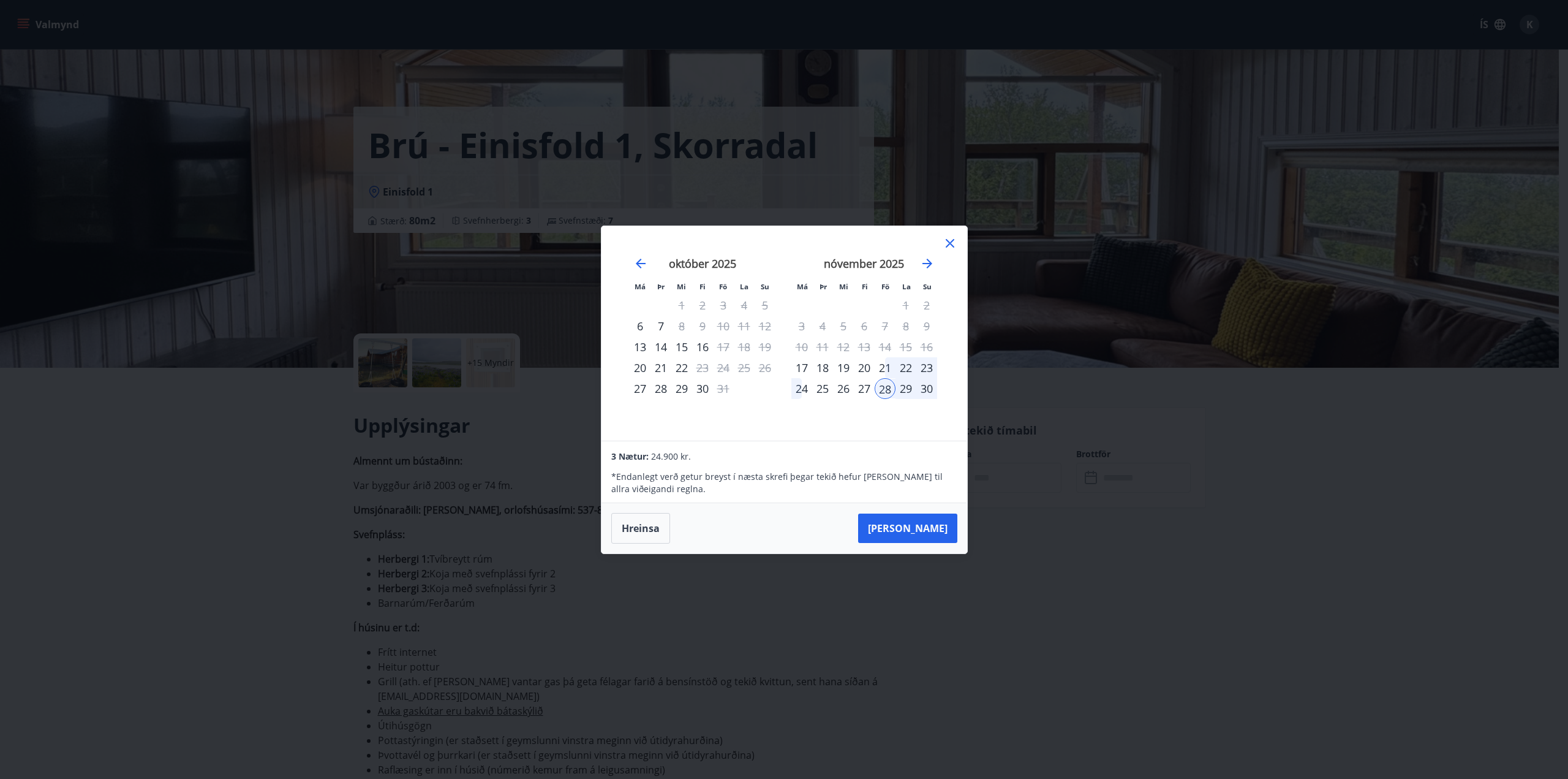
click at [903, 392] on div "29" at bounding box center [905, 388] width 20 height 20
click at [904, 390] on div "29" at bounding box center [905, 388] width 20 height 20
click at [879, 389] on div "28" at bounding box center [885, 388] width 20 height 20
click at [635, 528] on button "Hreinsa" at bounding box center [641, 528] width 59 height 30
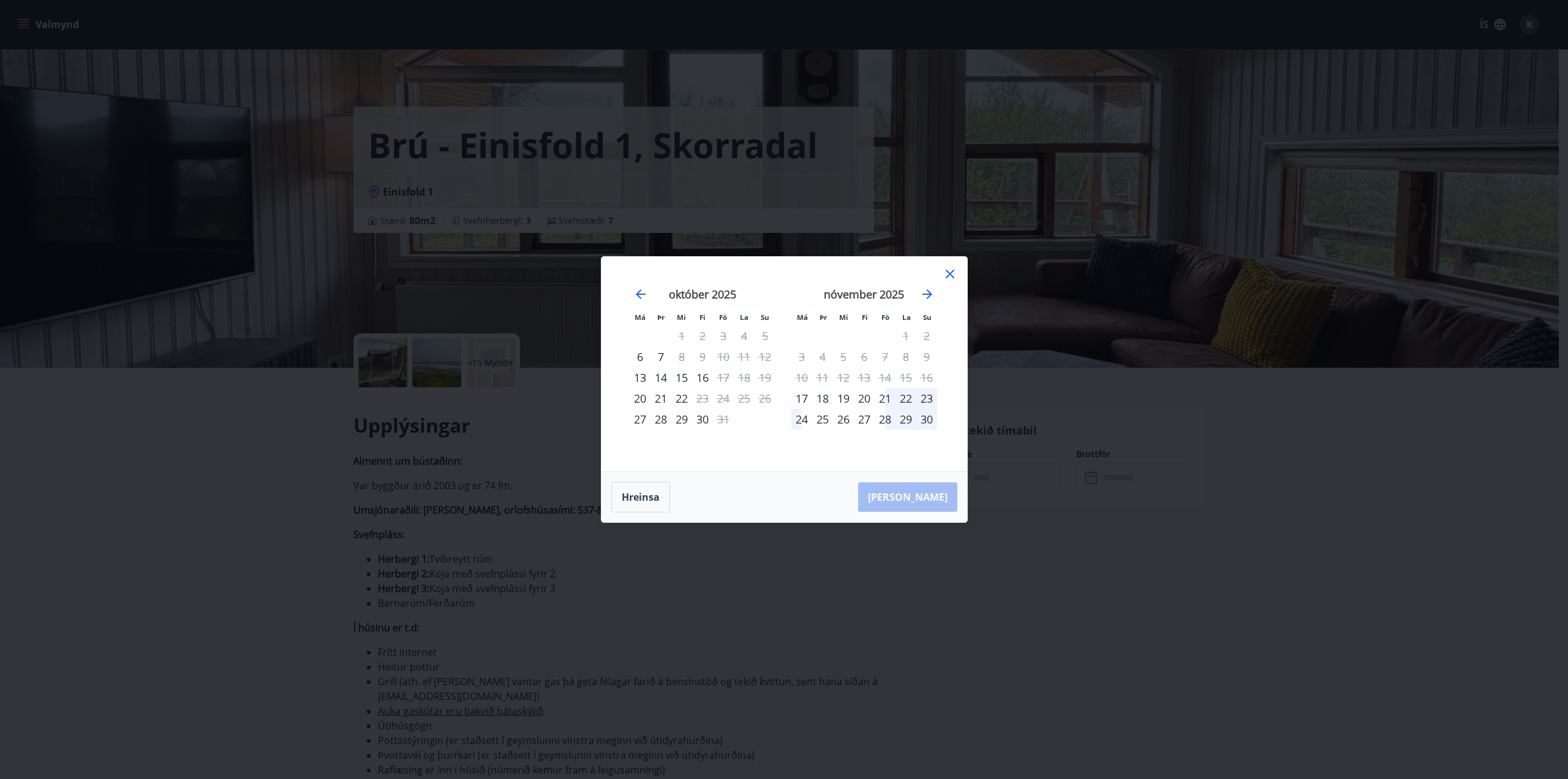
click at [885, 418] on div "28" at bounding box center [885, 419] width 20 height 20
click at [905, 419] on div "29" at bounding box center [905, 419] width 20 height 20
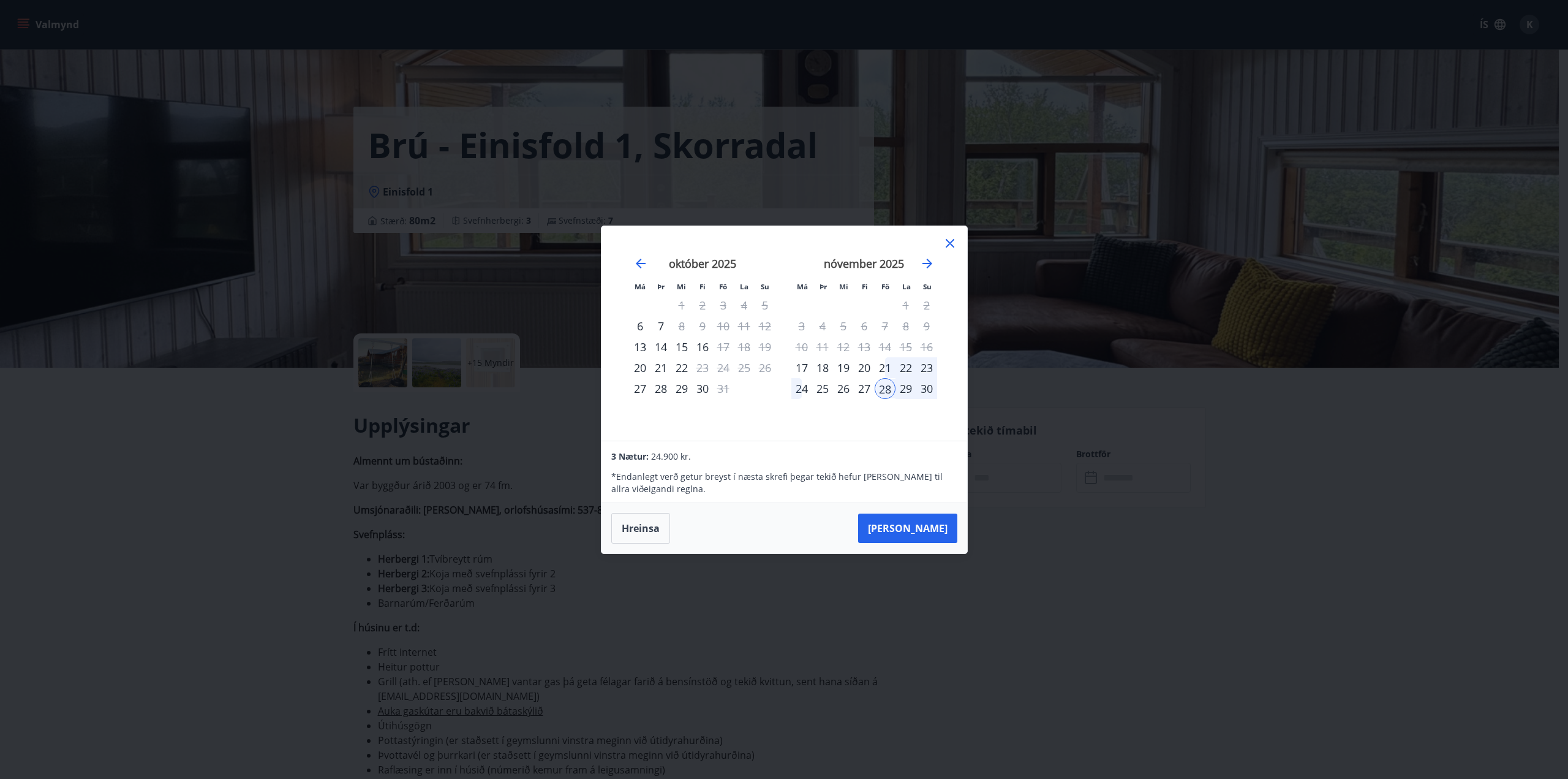
click at [903, 394] on div "29" at bounding box center [905, 388] width 20 height 20
click at [947, 244] on icon at bounding box center [949, 243] width 15 height 15
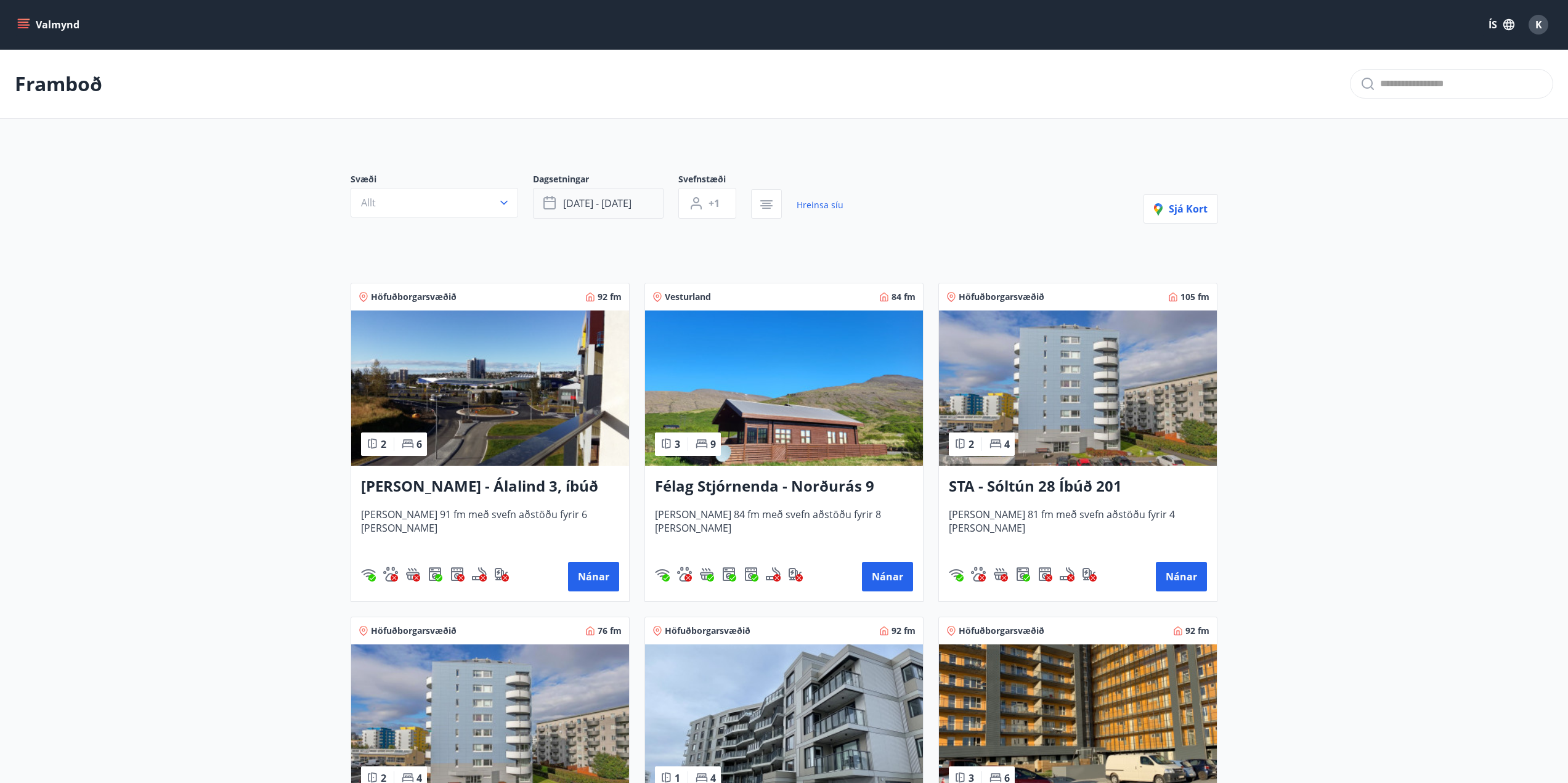
click at [570, 201] on span "nóv 28 - nóv 30" at bounding box center [598, 203] width 69 height 14
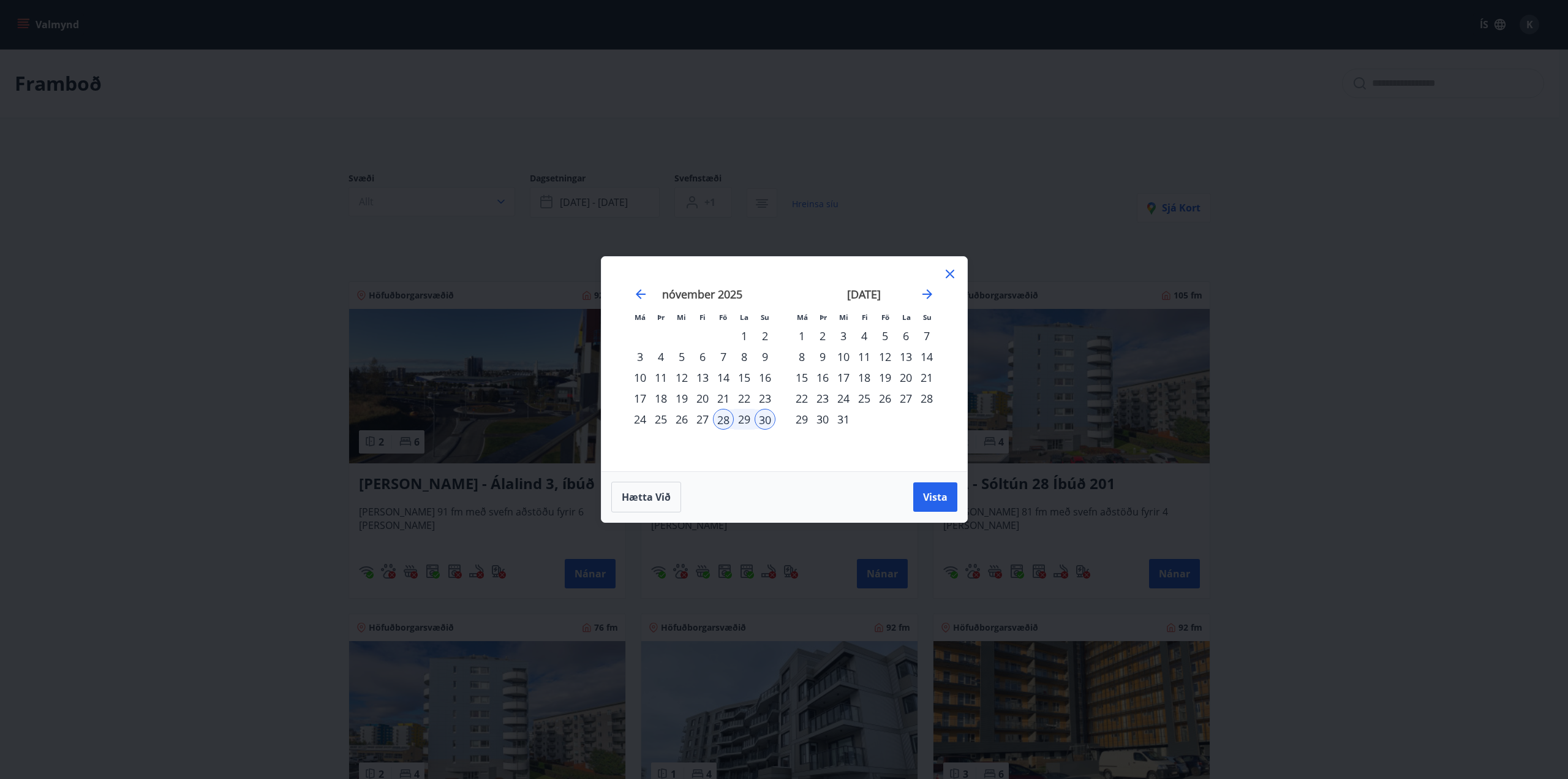
click at [951, 275] on icon at bounding box center [950, 273] width 9 height 9
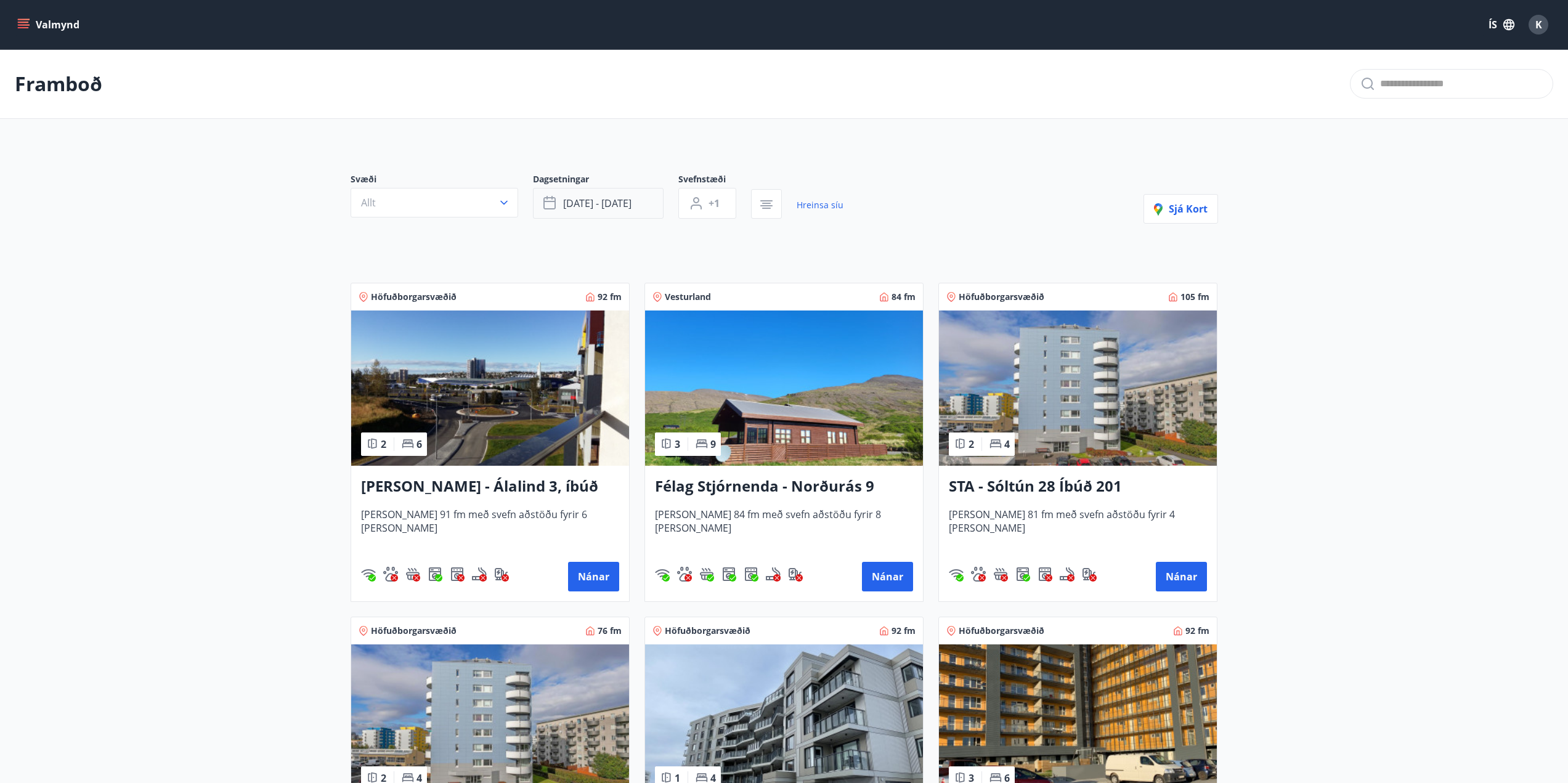
click at [549, 203] on icon "button" at bounding box center [550, 203] width 15 height 15
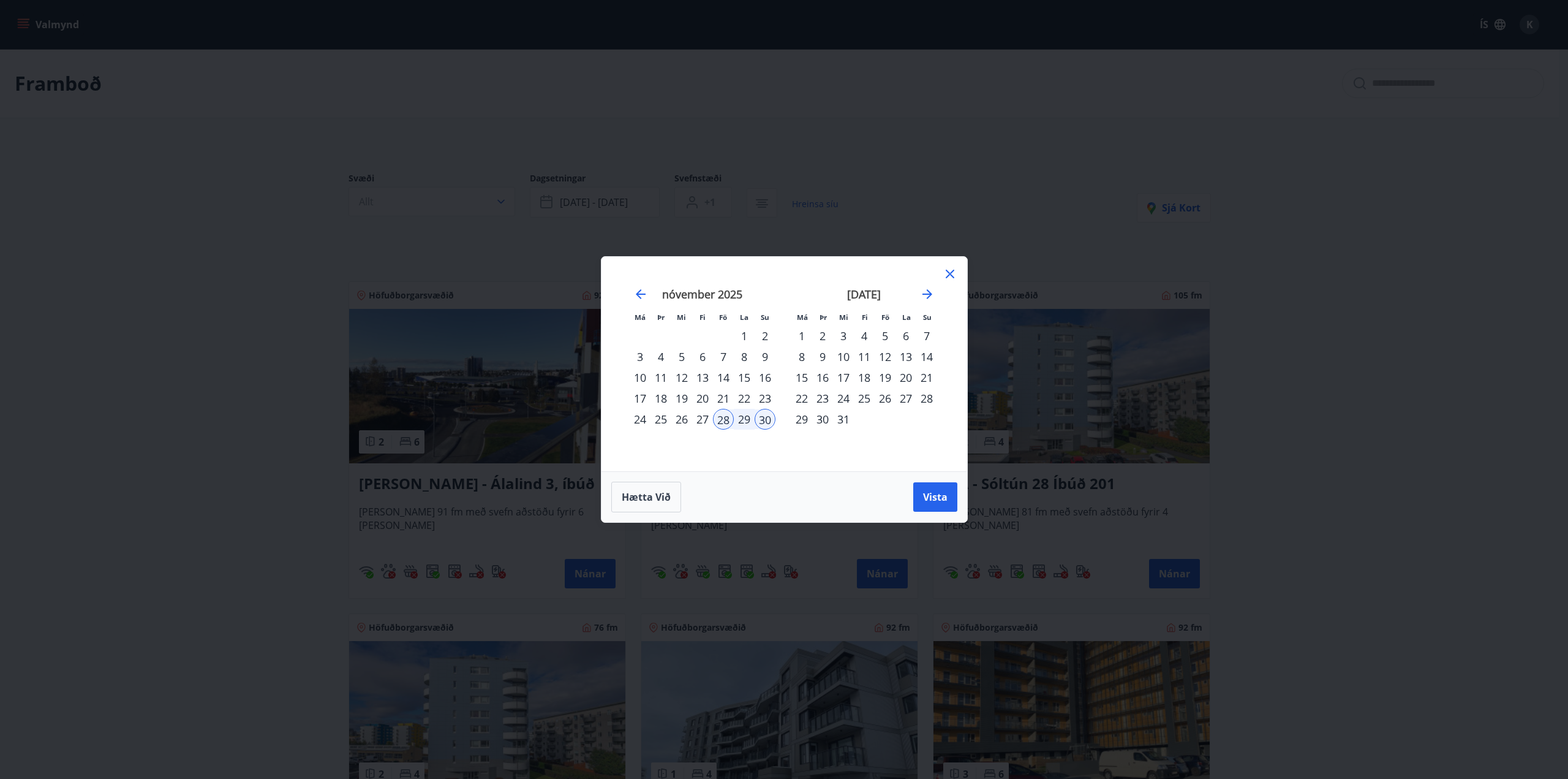
click at [888, 358] on div "12" at bounding box center [885, 356] width 20 height 20
click at [930, 355] on div "14" at bounding box center [926, 356] width 20 height 20
click at [931, 496] on span "Vista" at bounding box center [935, 497] width 24 height 14
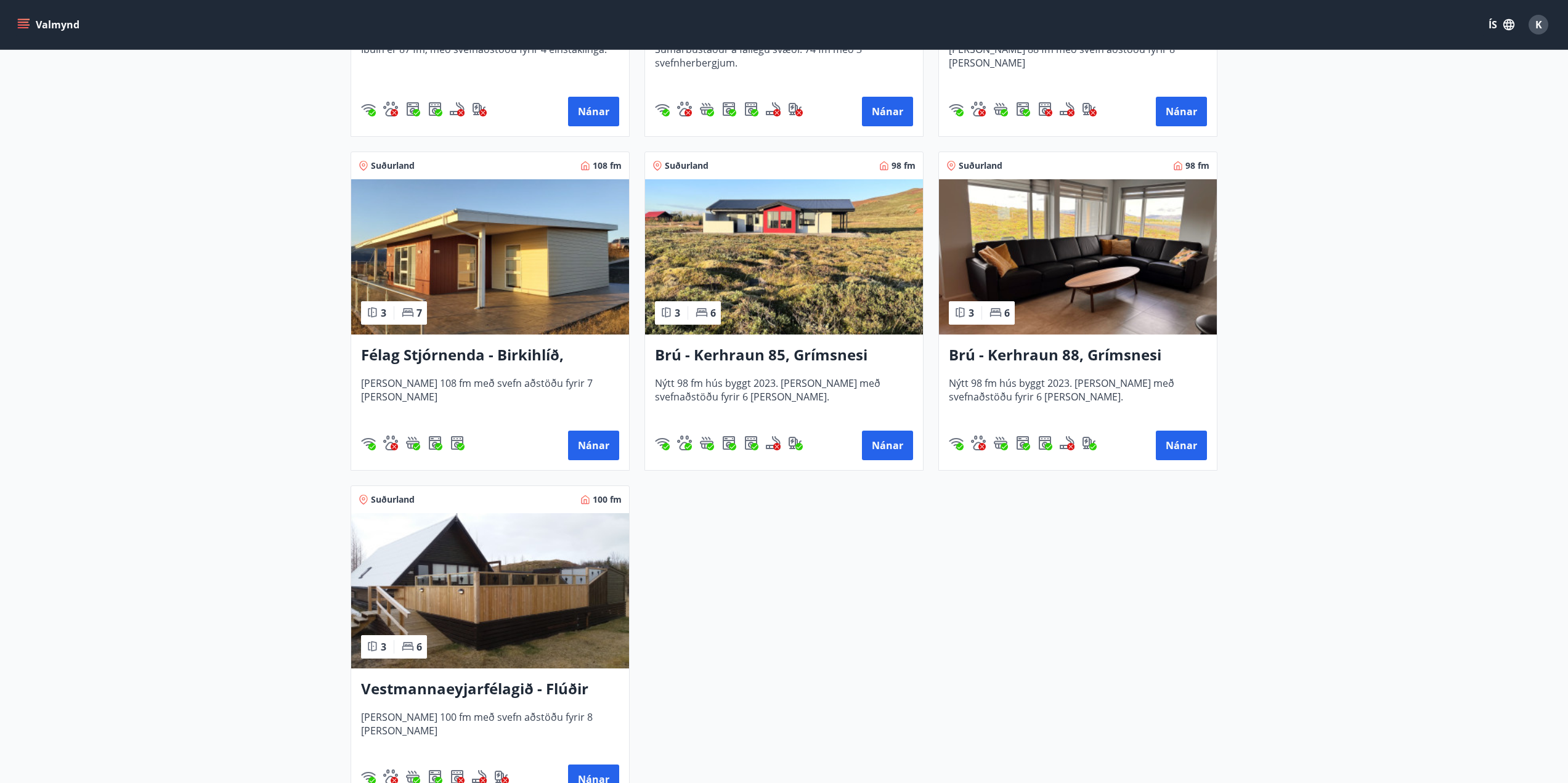
scroll to position [801, 0]
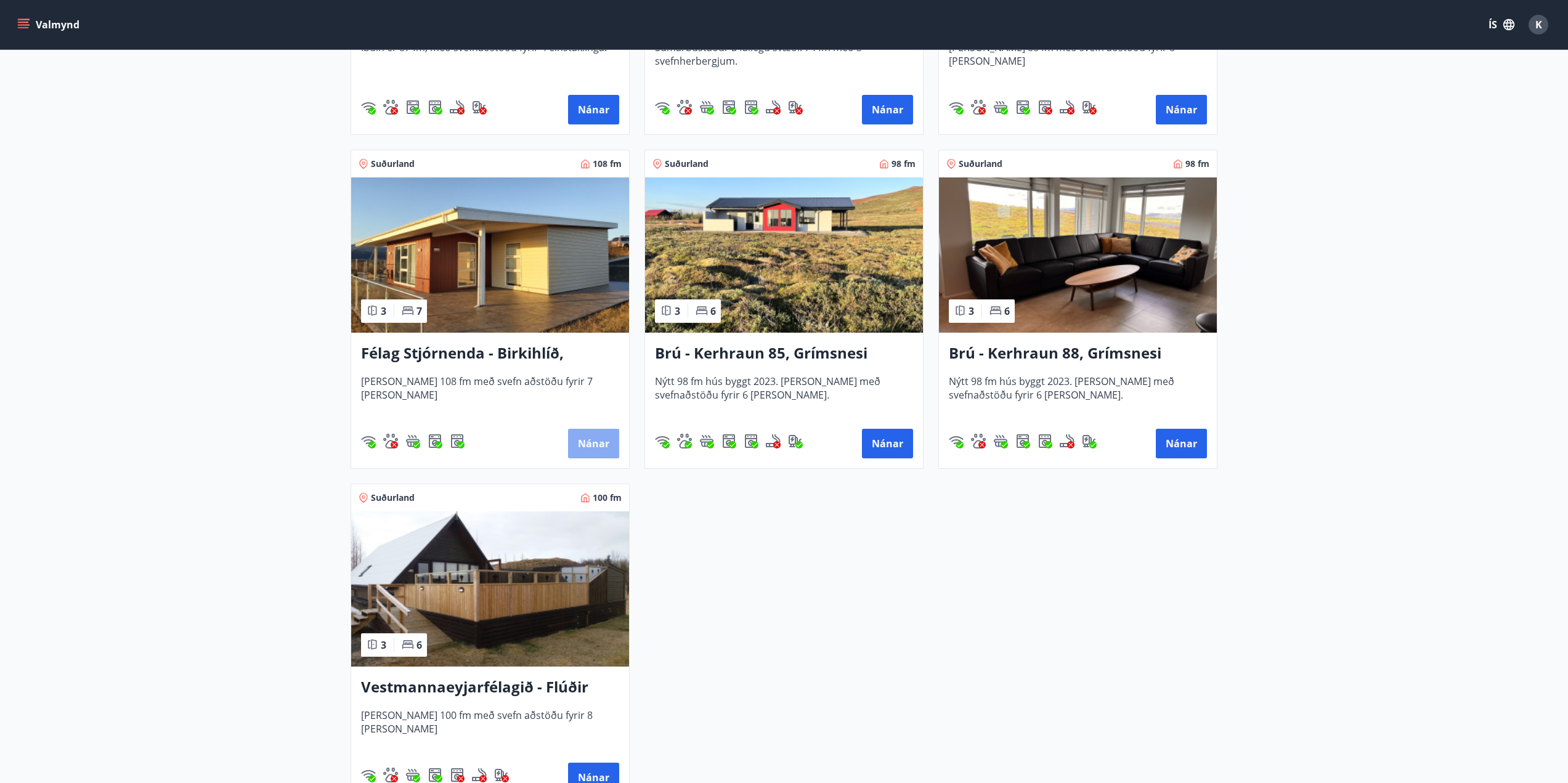
click at [592, 447] on button "Nánar" at bounding box center [594, 444] width 51 height 29
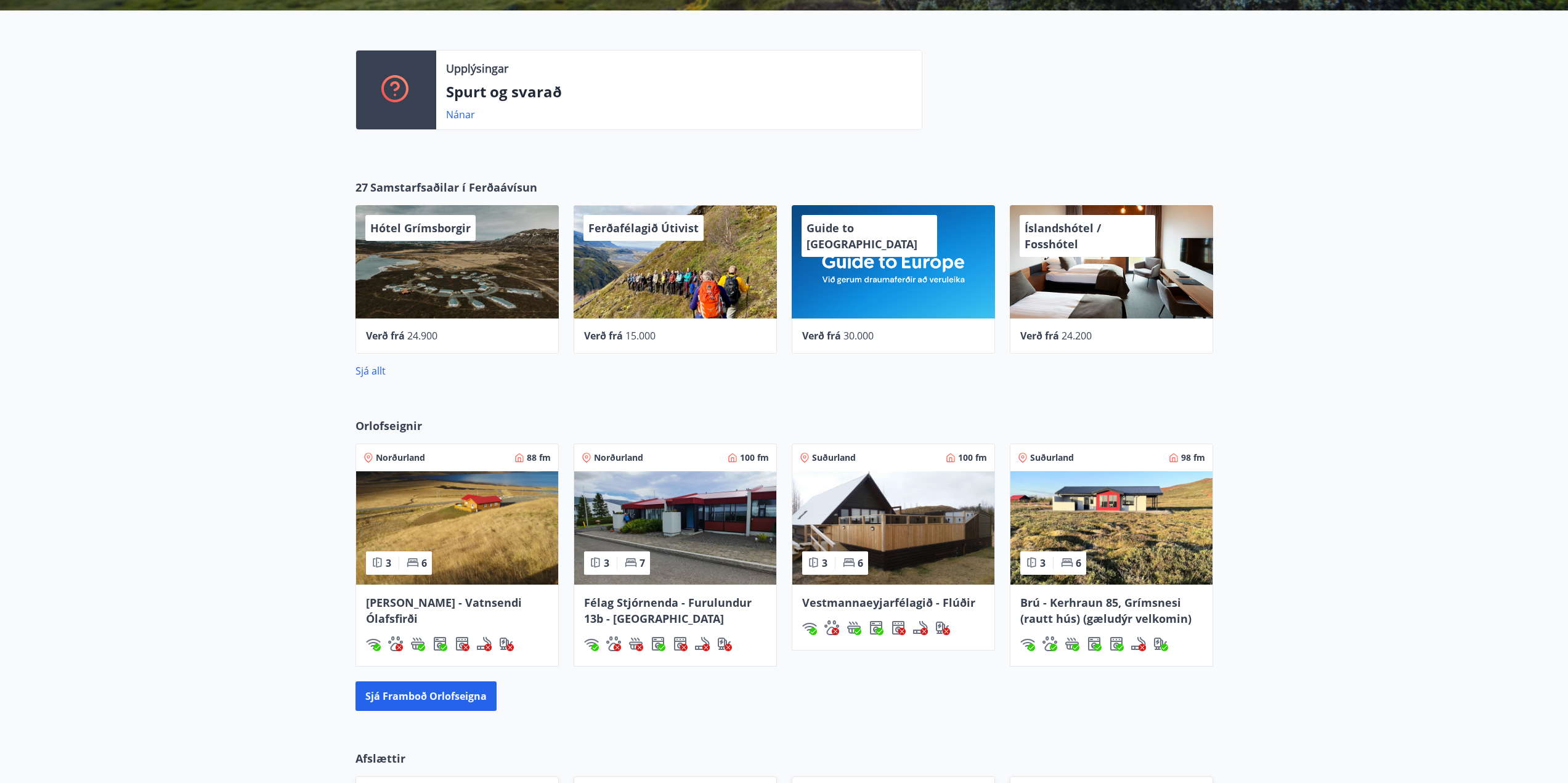
scroll to position [290, 0]
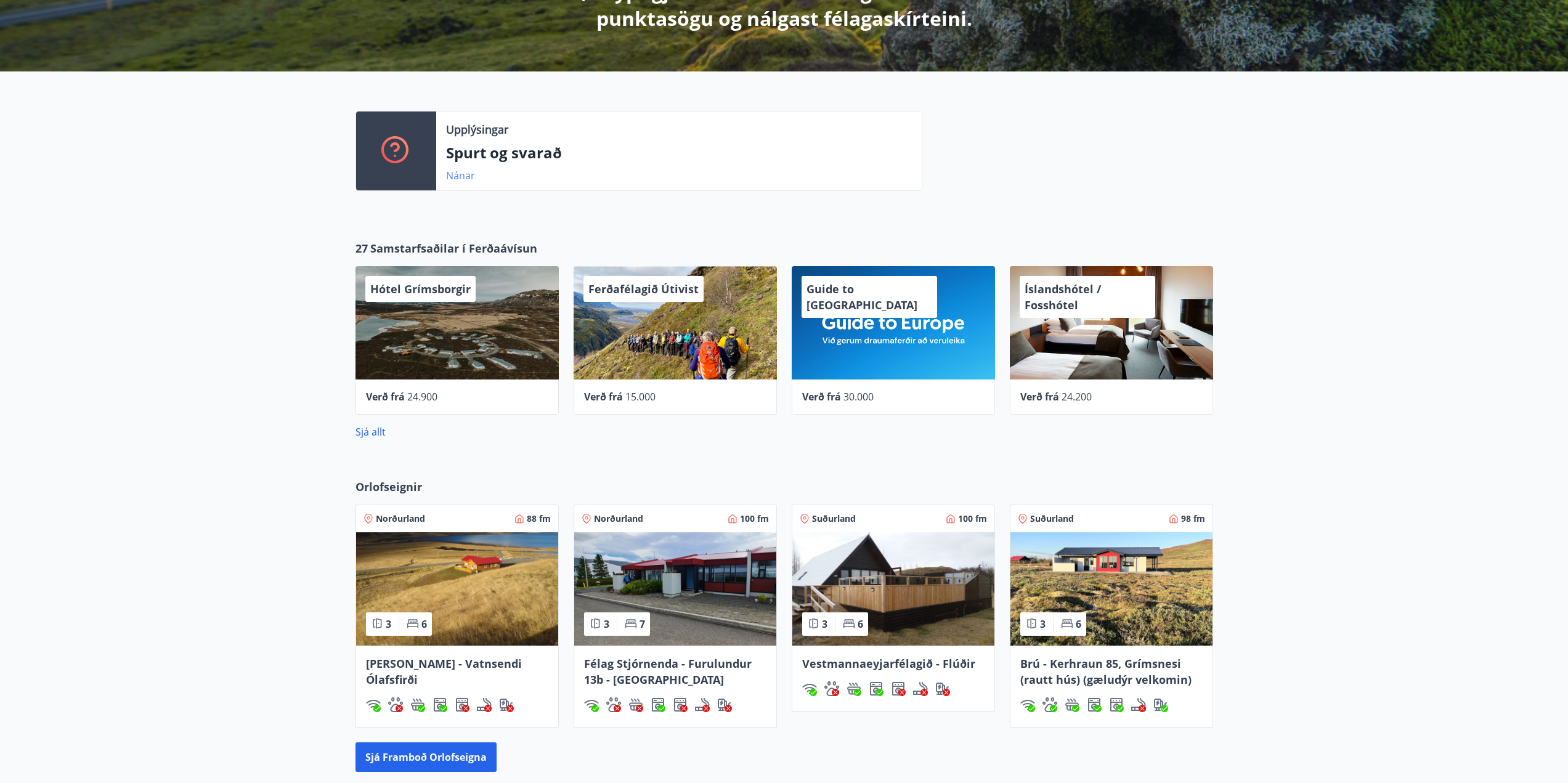
click at [463, 177] on link "Nánar" at bounding box center [461, 176] width 29 height 14
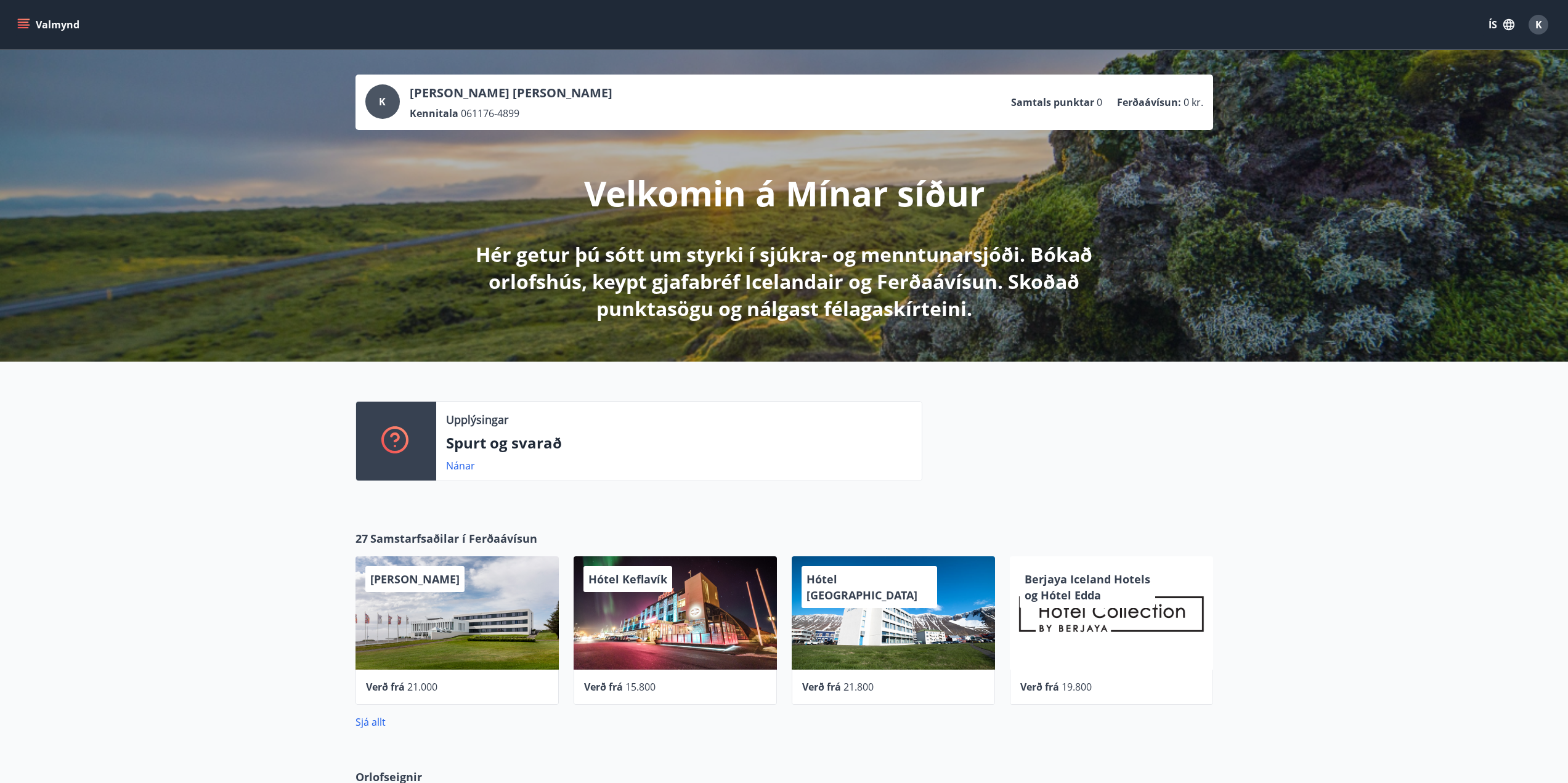
click at [22, 23] on icon "menu" at bounding box center [23, 22] width 11 height 1
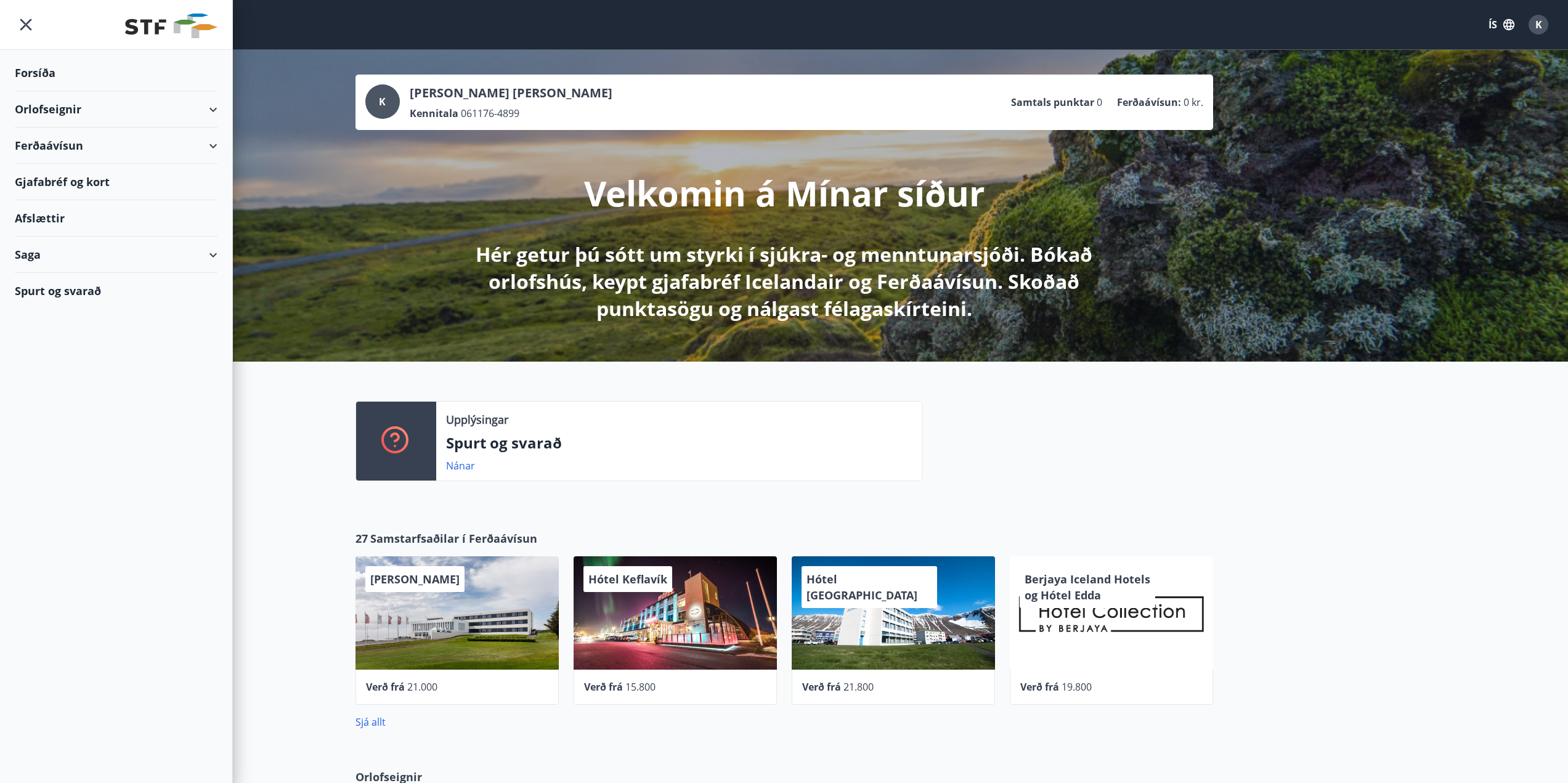
click at [213, 105] on div "Orlofseignir" at bounding box center [116, 109] width 203 height 36
click at [211, 140] on div "Ferðaávísun" at bounding box center [116, 145] width 203 height 36
click at [209, 142] on div "Ferðaávísun" at bounding box center [116, 145] width 203 height 36
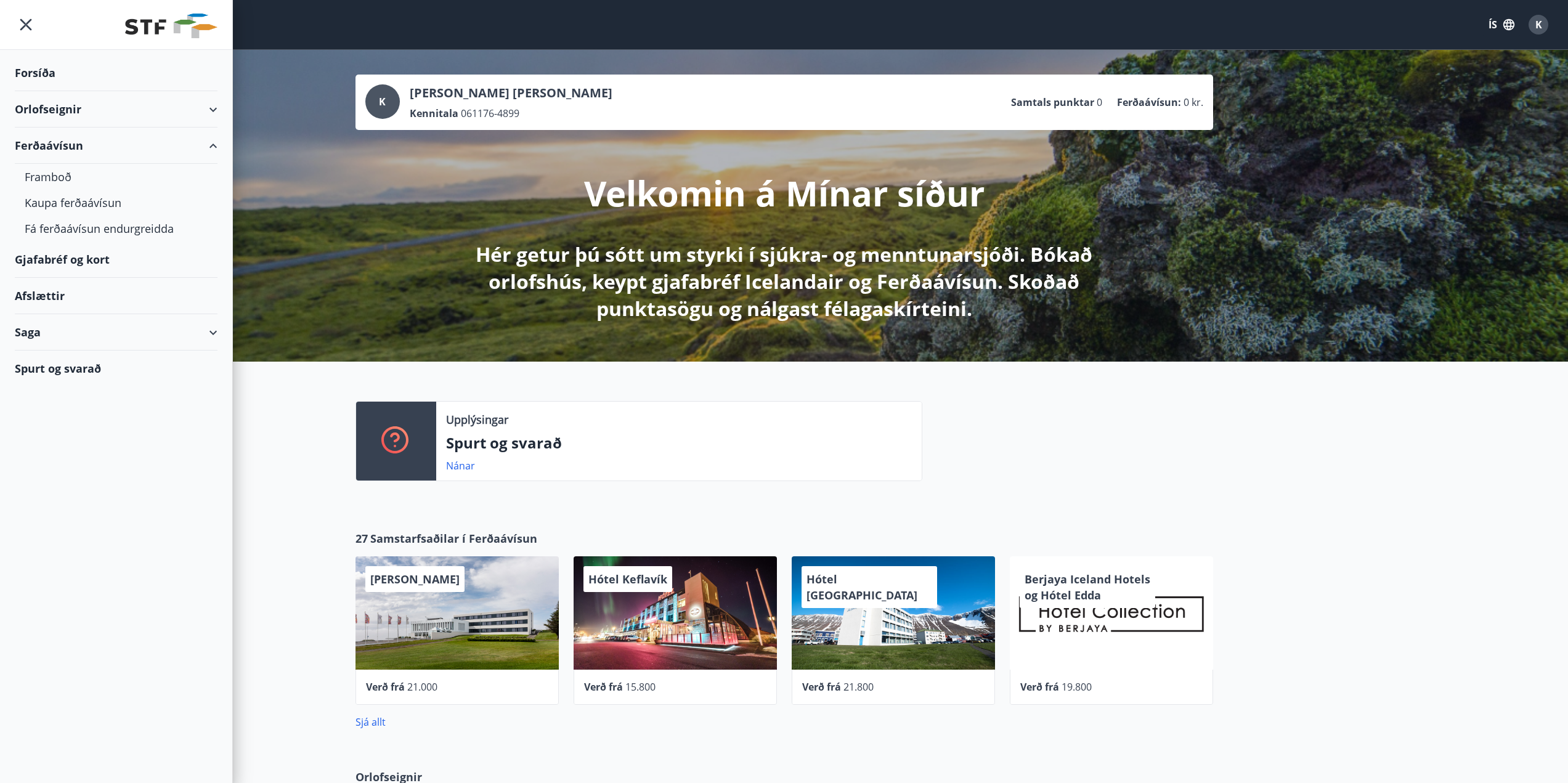
click at [209, 142] on div "Ferðaávísun" at bounding box center [116, 145] width 203 height 36
click at [101, 182] on div "Gjafabréf og kort" at bounding box center [116, 182] width 203 height 36
click at [70, 288] on div "Spurt og svarað" at bounding box center [116, 290] width 203 height 35
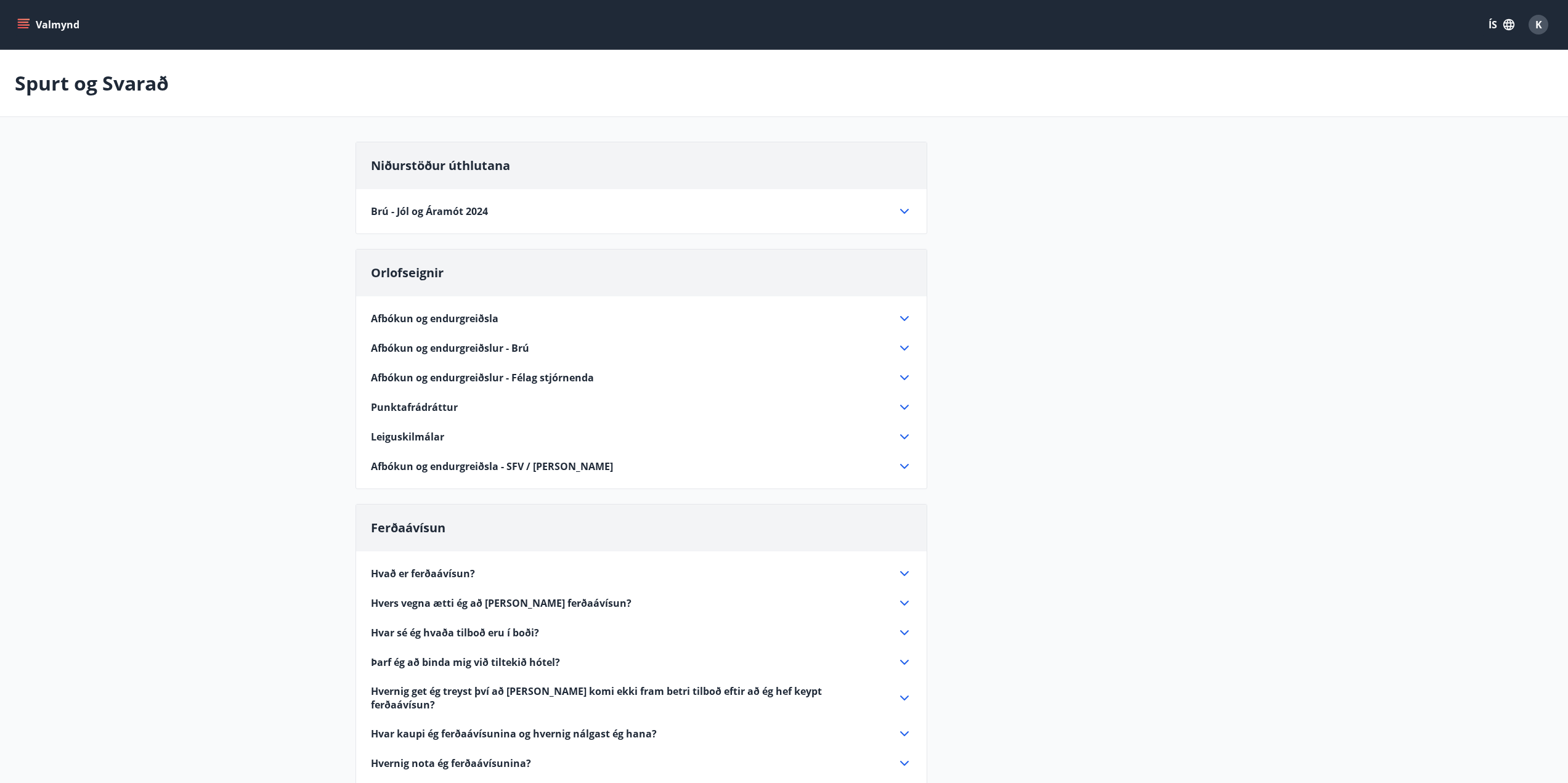
click at [904, 209] on icon at bounding box center [904, 211] width 15 height 15
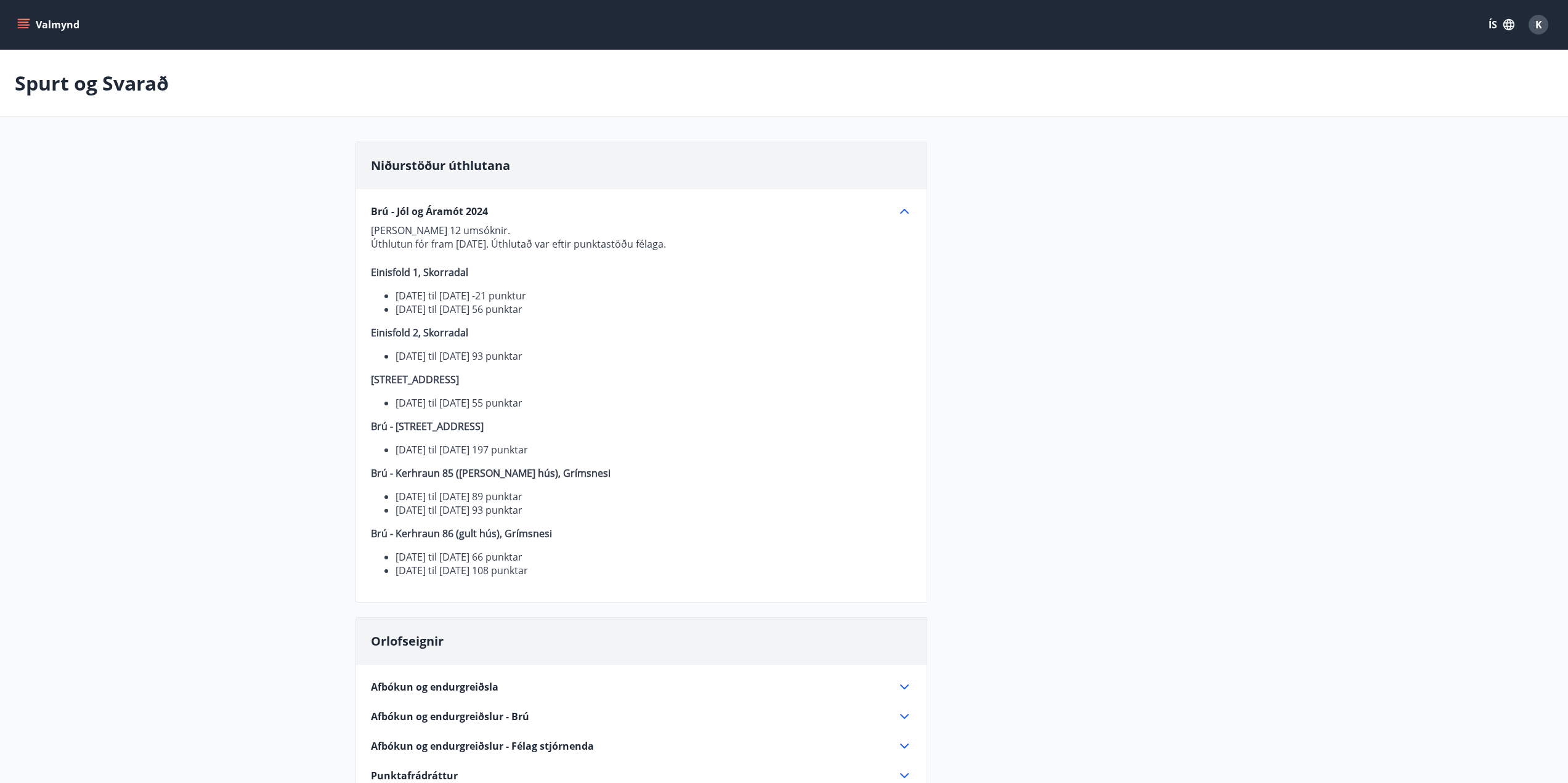
click at [905, 213] on icon at bounding box center [904, 211] width 15 height 15
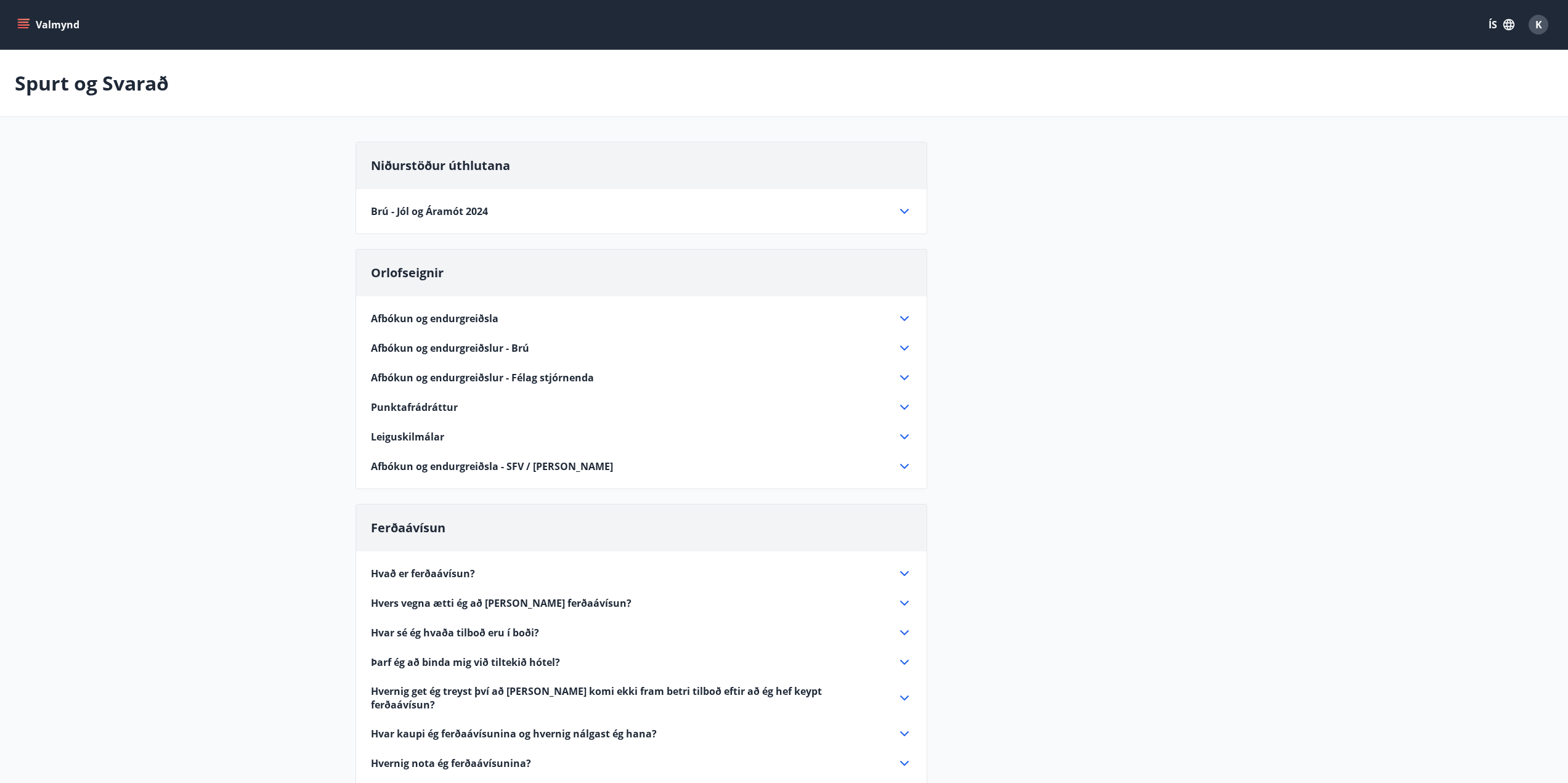
click at [24, 20] on icon "menu" at bounding box center [25, 19] width 14 height 1
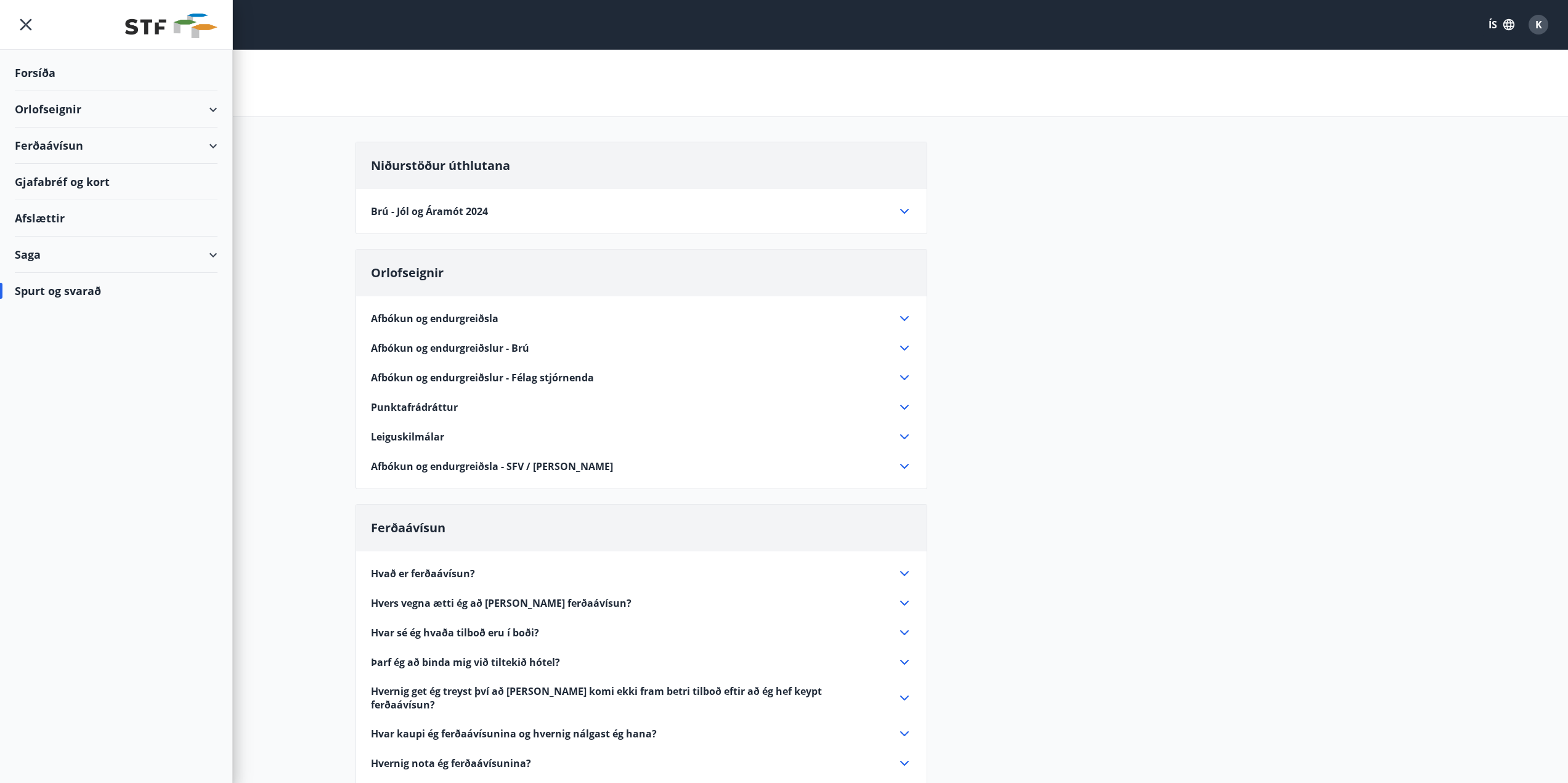
click at [49, 107] on div "Orlofseignir" at bounding box center [116, 109] width 203 height 36
click at [26, 29] on icon "menu" at bounding box center [26, 25] width 23 height 23
